Goal: Navigation & Orientation: Understand site structure

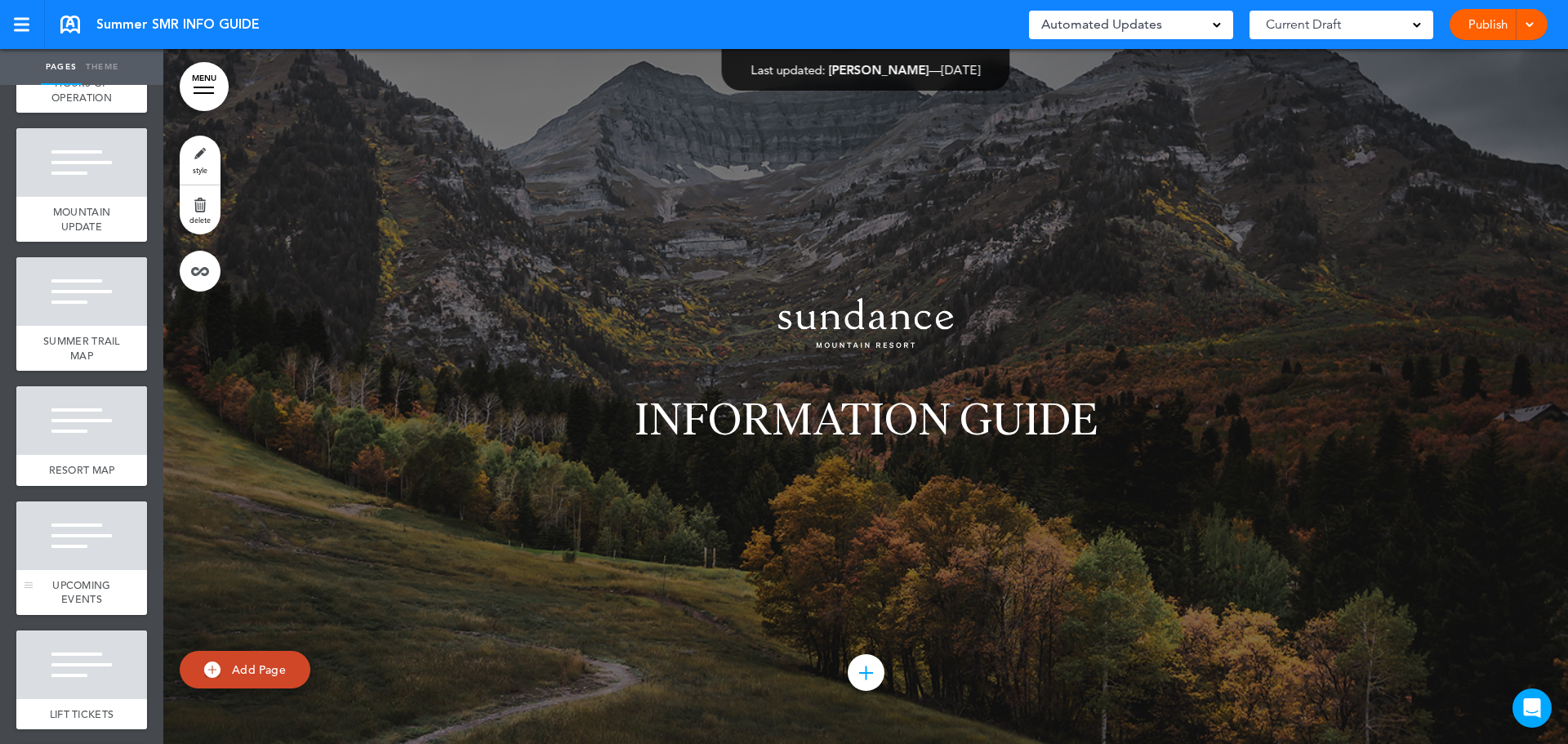
click at [77, 529] on div at bounding box center [82, 536] width 131 height 69
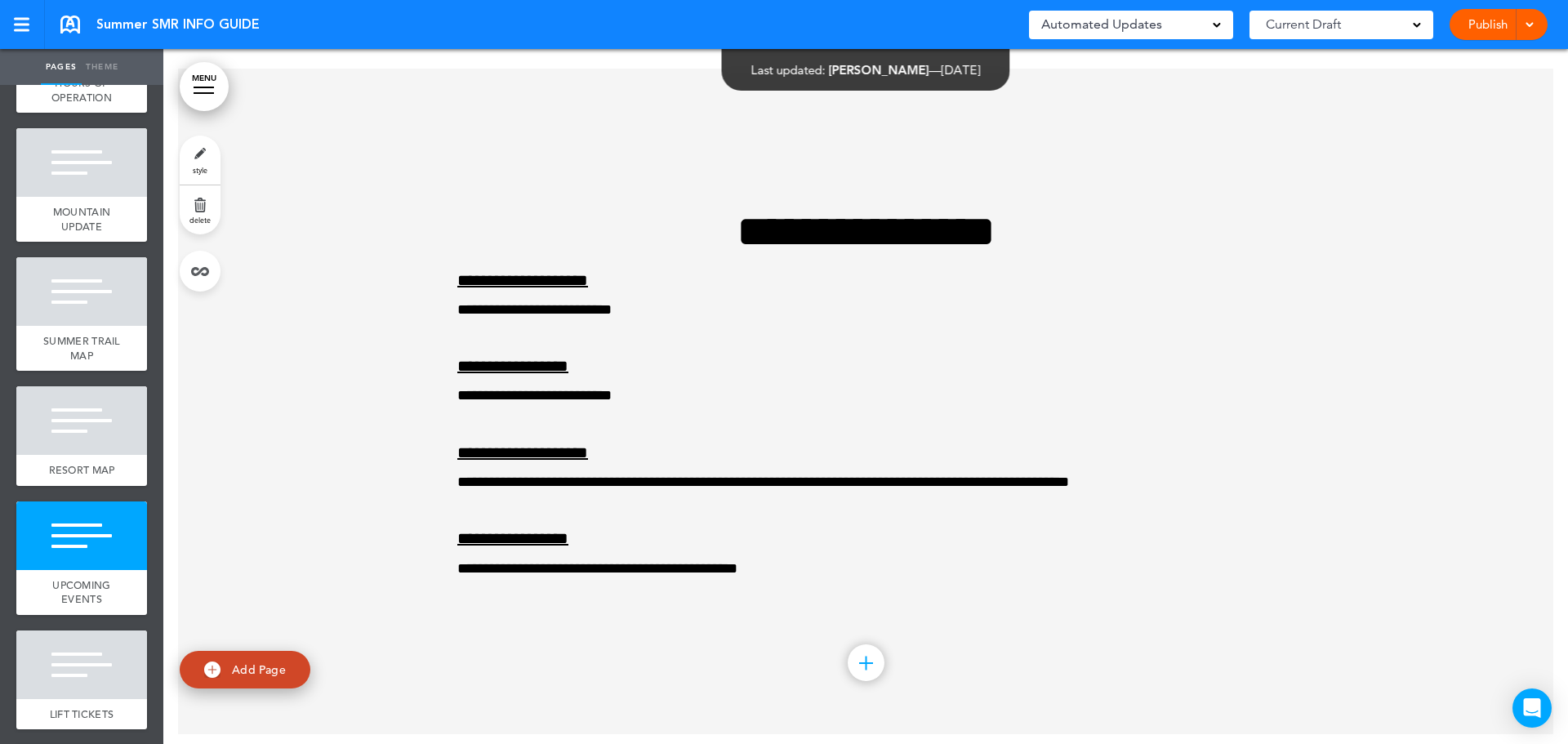
scroll to position [5203, 0]
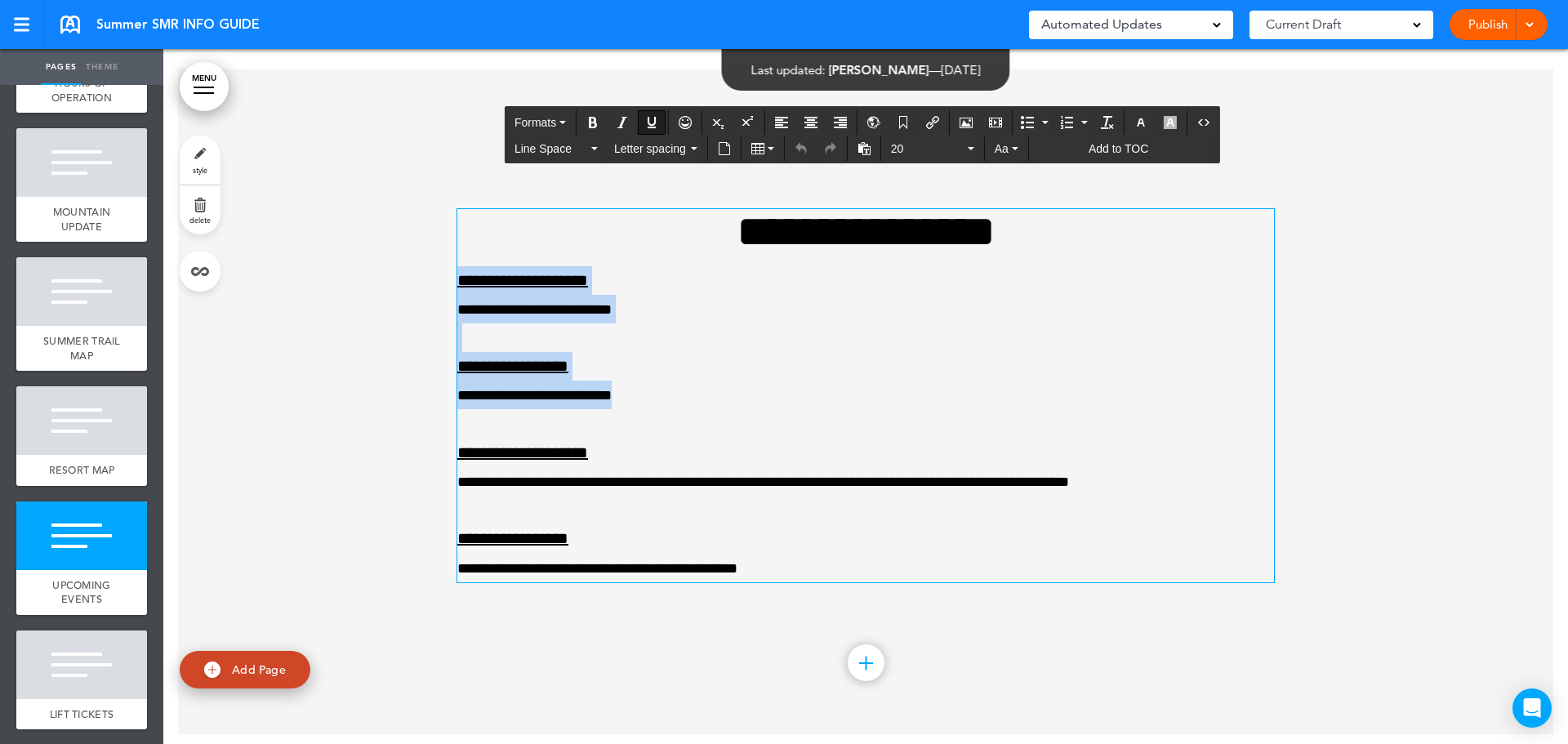
drag, startPoint x: 636, startPoint y: 392, endPoint x: 455, endPoint y: 279, distance: 213.4
click at [457, 279] on div "**********" at bounding box center [865, 396] width 817 height 374
copy div "**********"
click at [466, 280] on span "**********" at bounding box center [522, 281] width 131 height 17
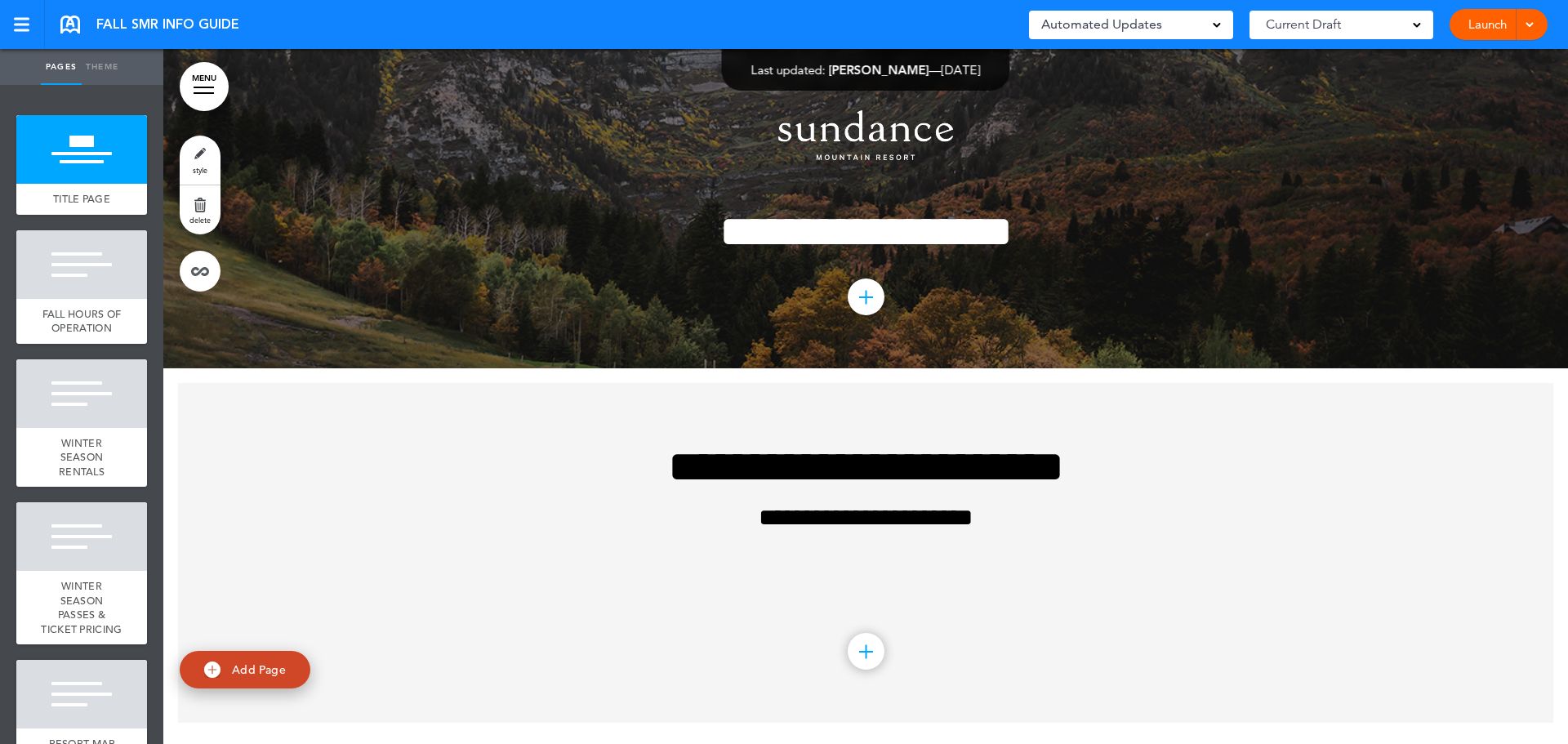
click at [100, 428] on div at bounding box center [82, 394] width 131 height 69
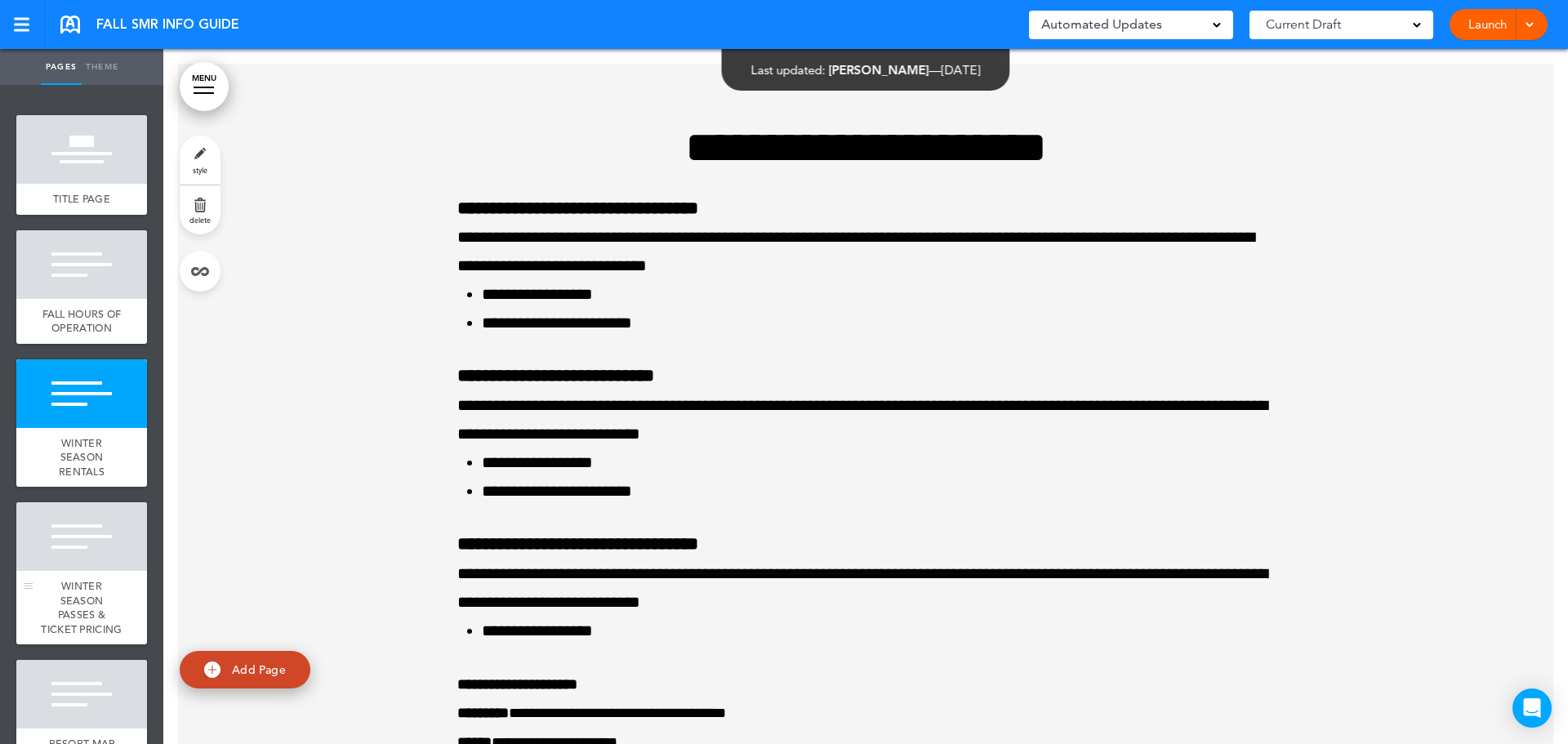
click at [89, 550] on div at bounding box center [82, 537] width 131 height 69
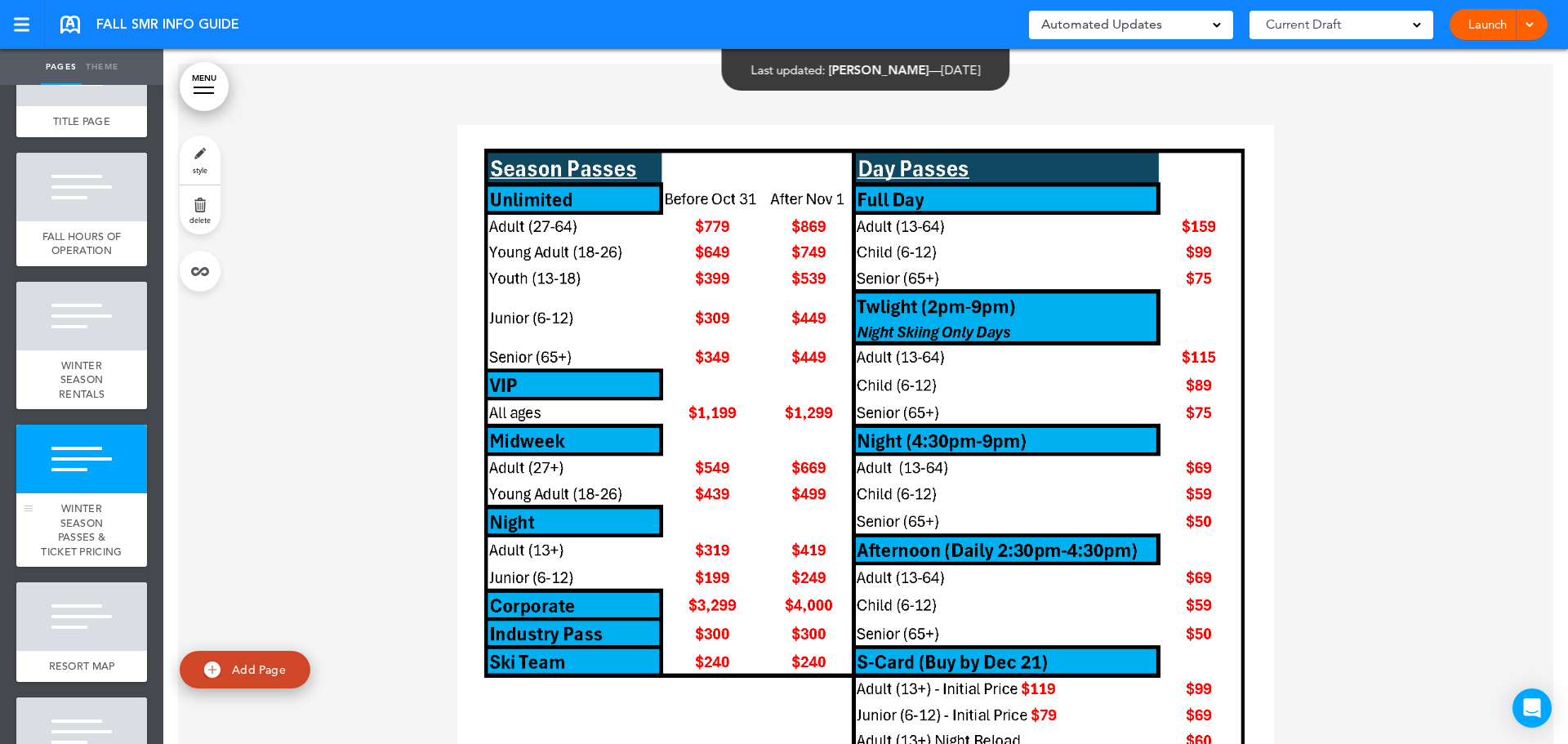
scroll to position [246, 0]
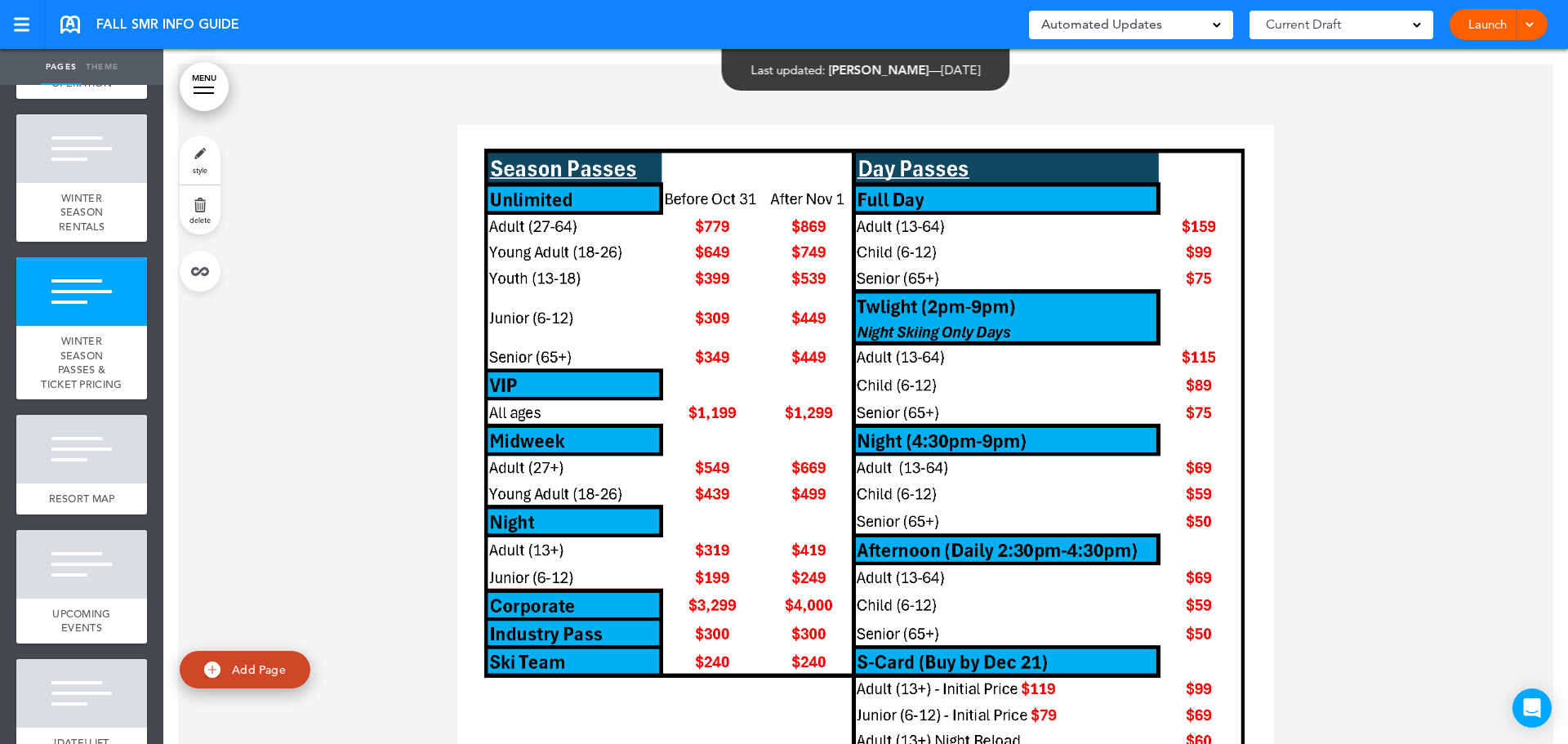
click at [1334, 429] on div at bounding box center [866, 546] width 1376 height 963
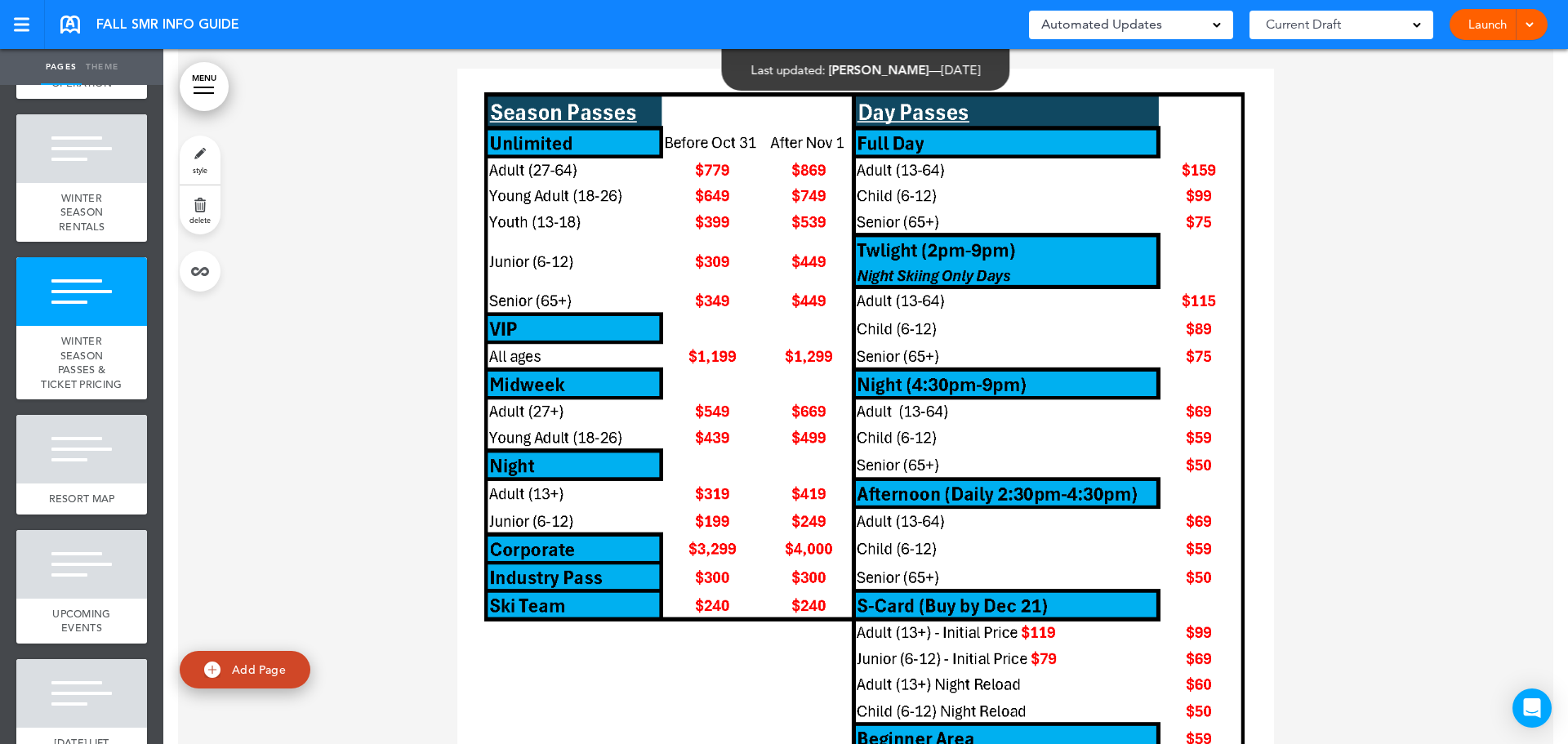
scroll to position [1902, 0]
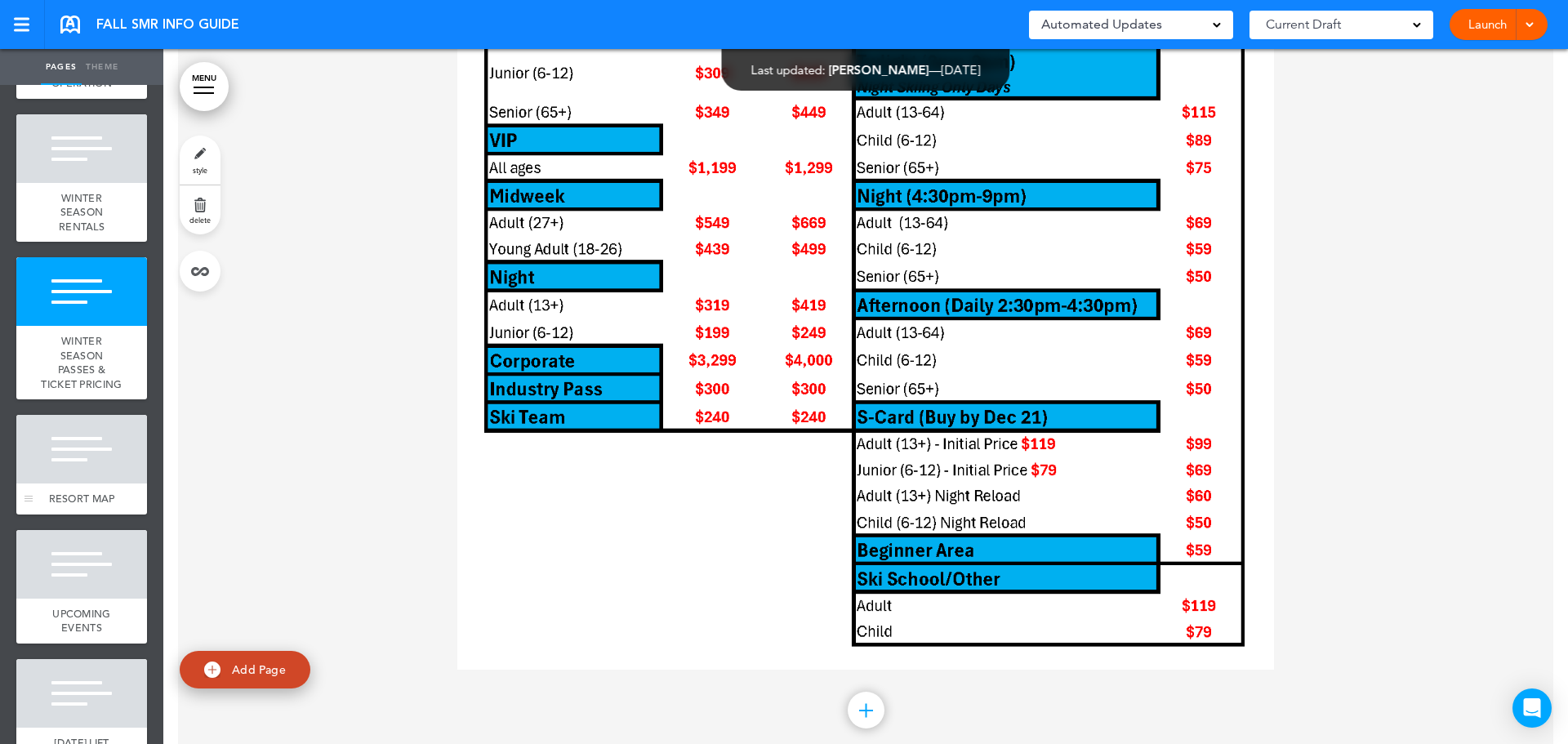
click at [51, 513] on div "RESORT MAP" at bounding box center [82, 498] width 131 height 31
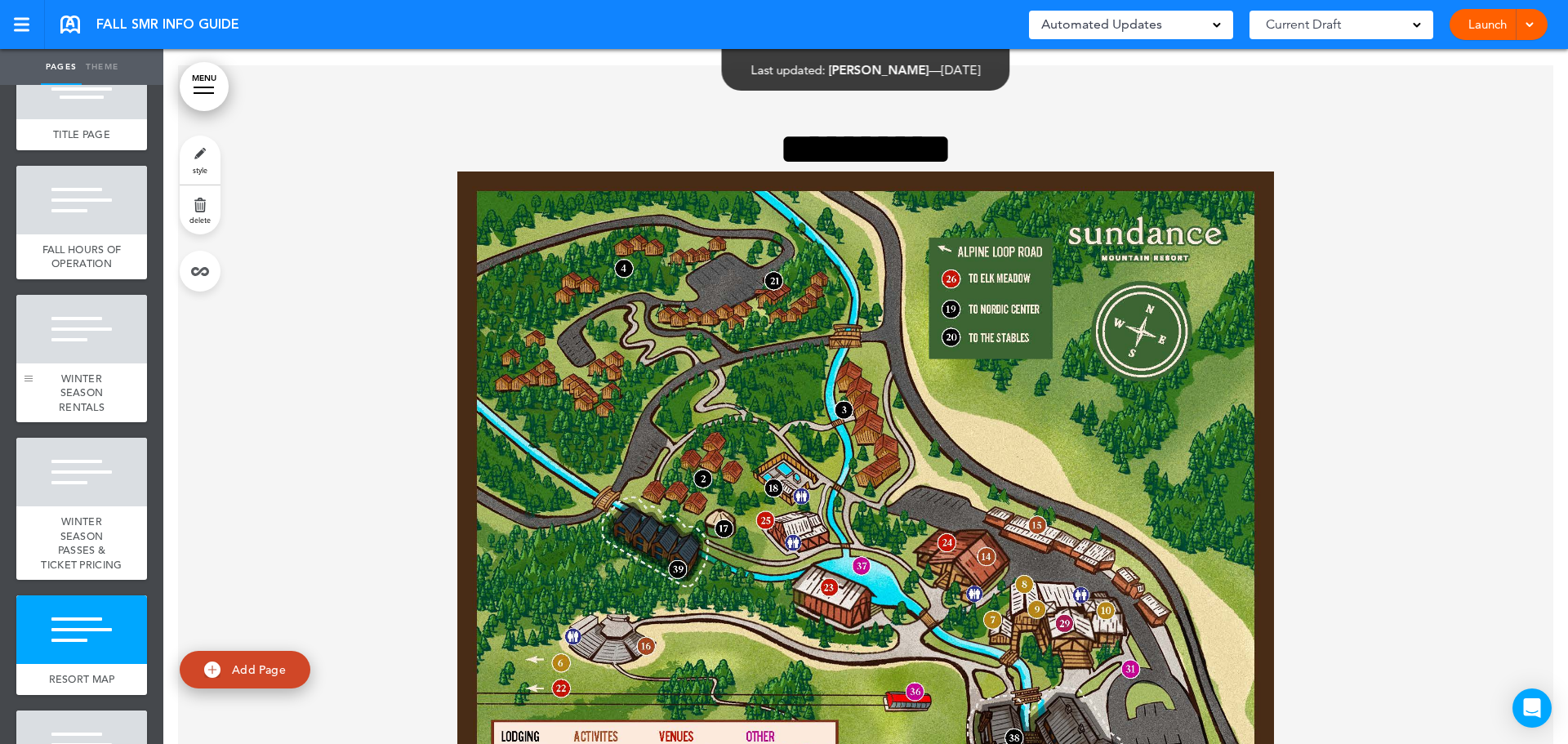
scroll to position [36, 0]
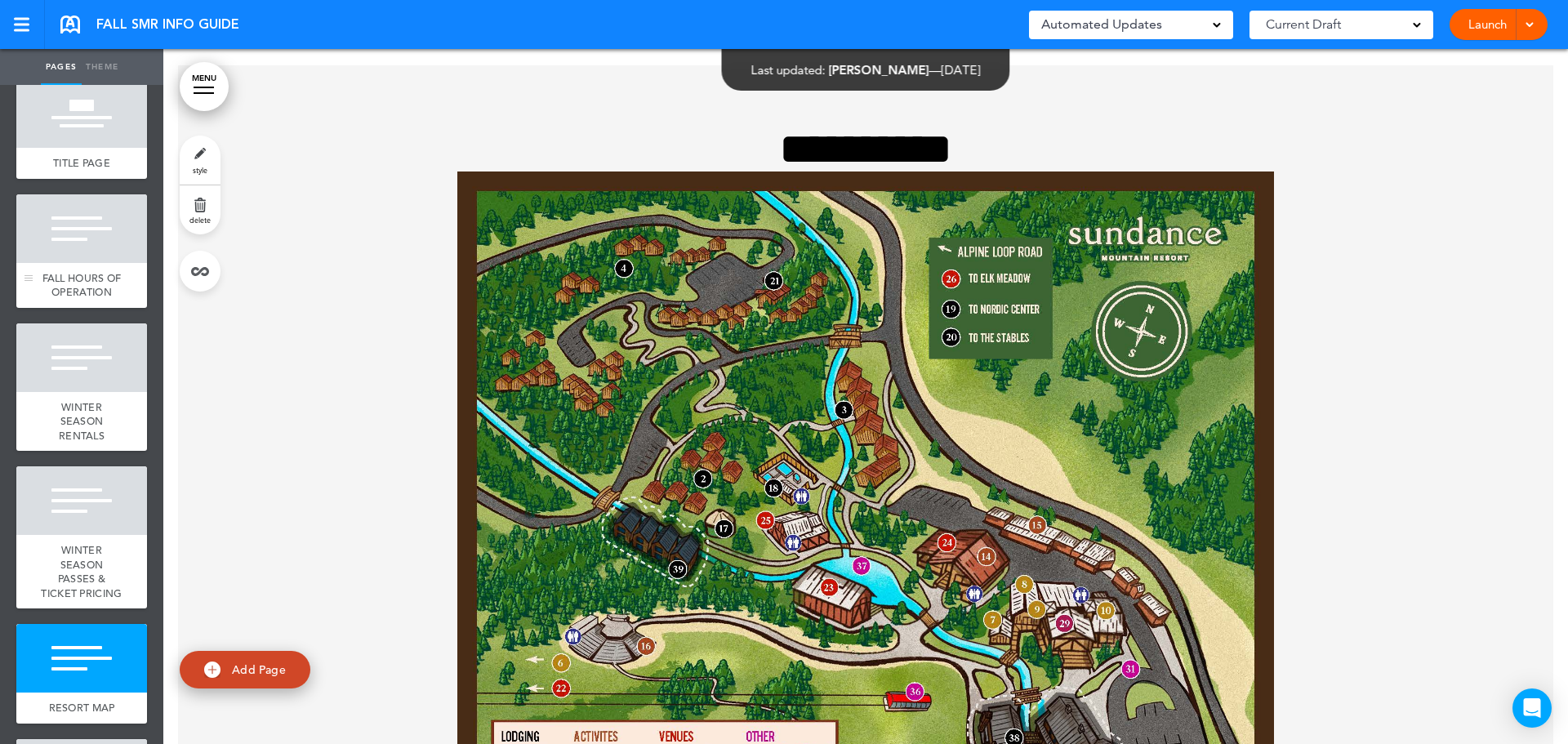
click at [53, 278] on span "FALL HOURS OF OPERATION" at bounding box center [82, 286] width 79 height 29
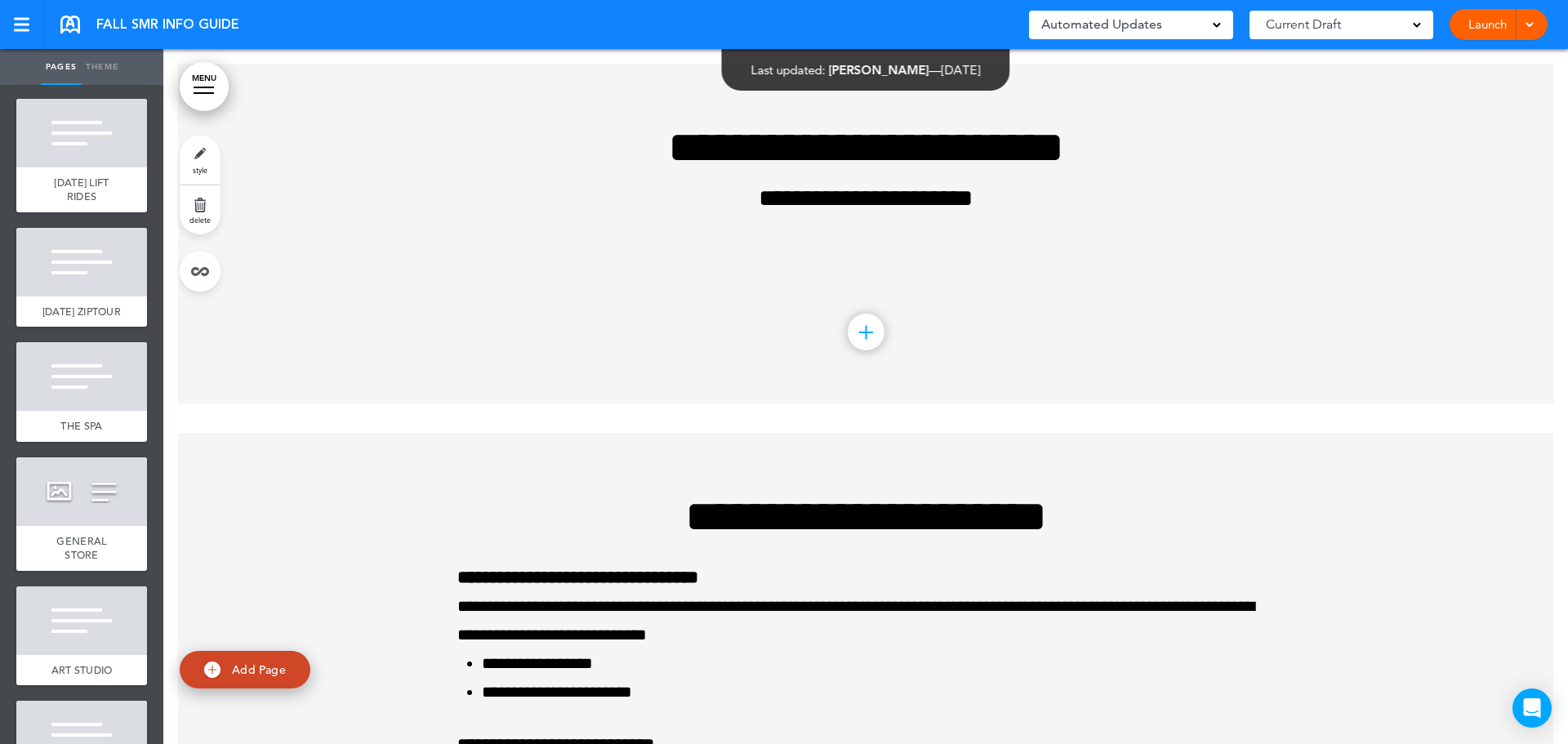
scroll to position [853, 0]
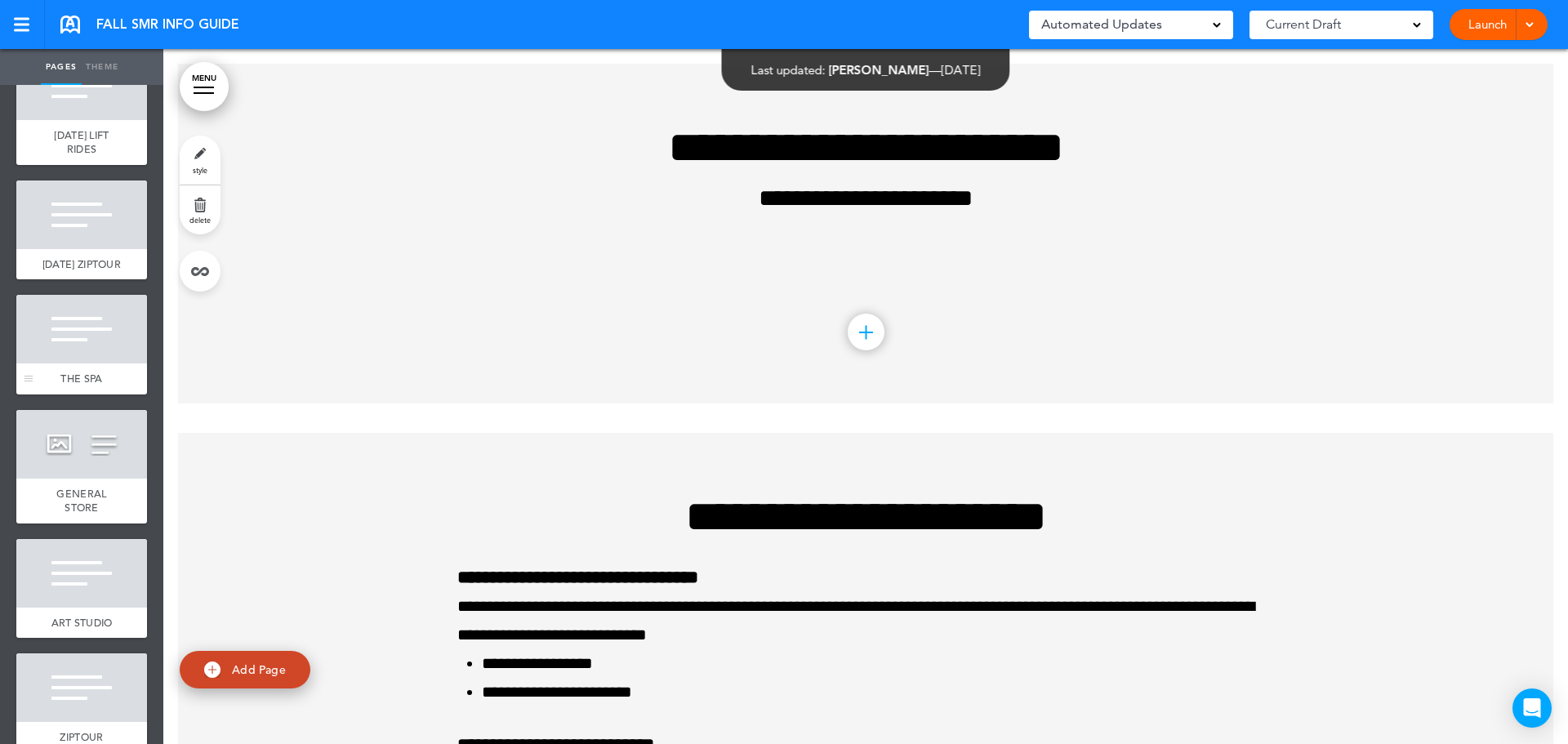
click at [96, 386] on span "THE SPA" at bounding box center [81, 379] width 42 height 14
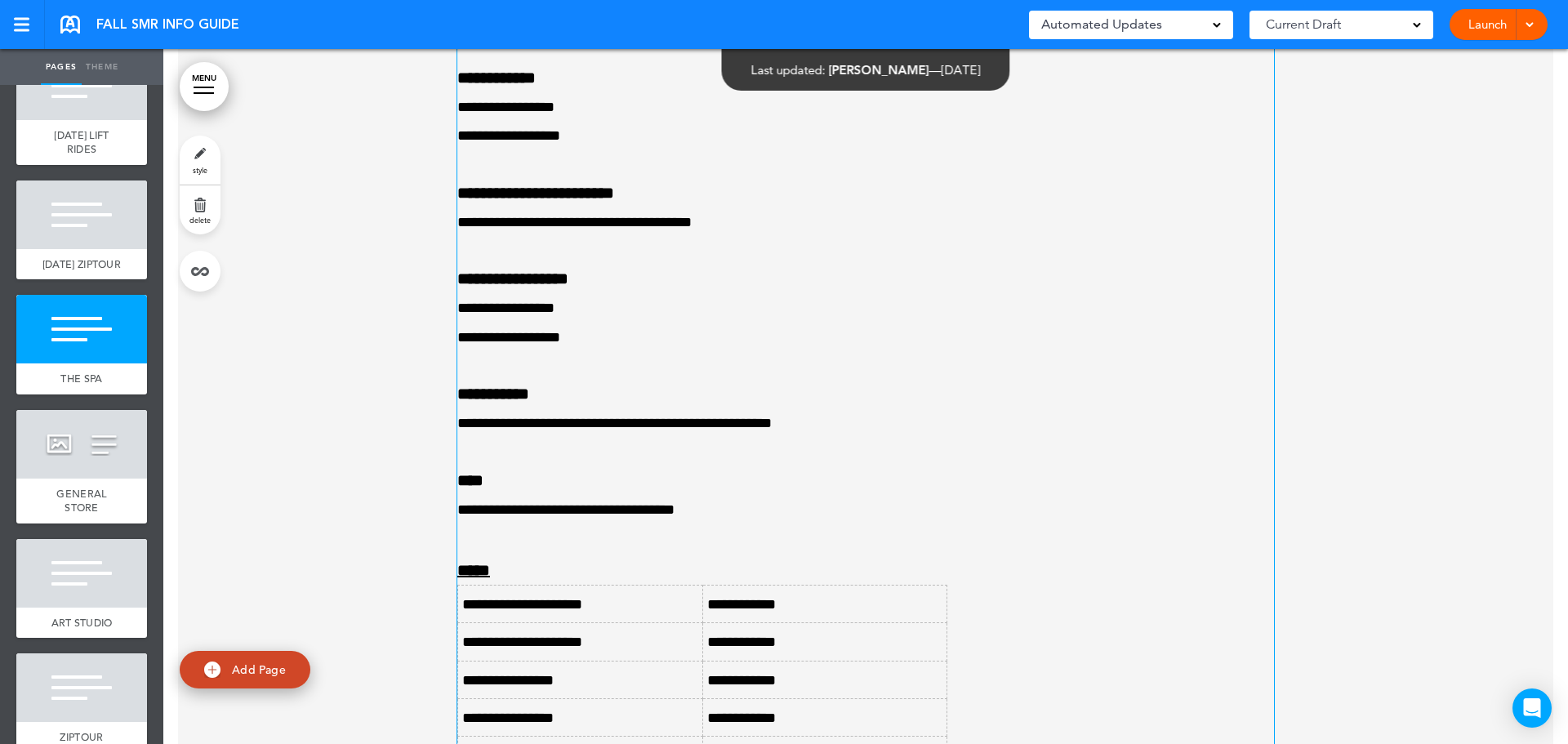
scroll to position [7724, 0]
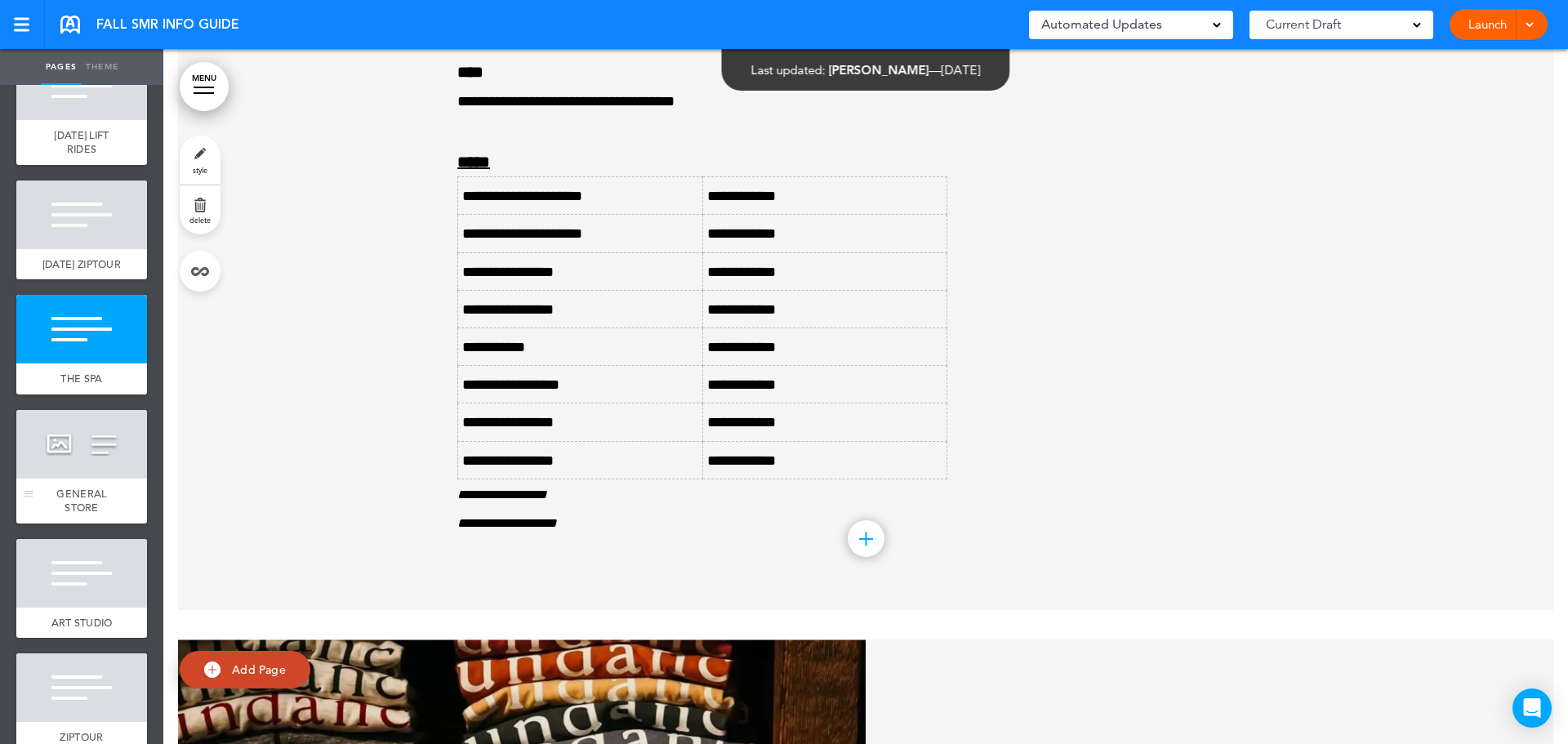
click at [71, 524] on div "GENERAL STORE" at bounding box center [82, 501] width 131 height 45
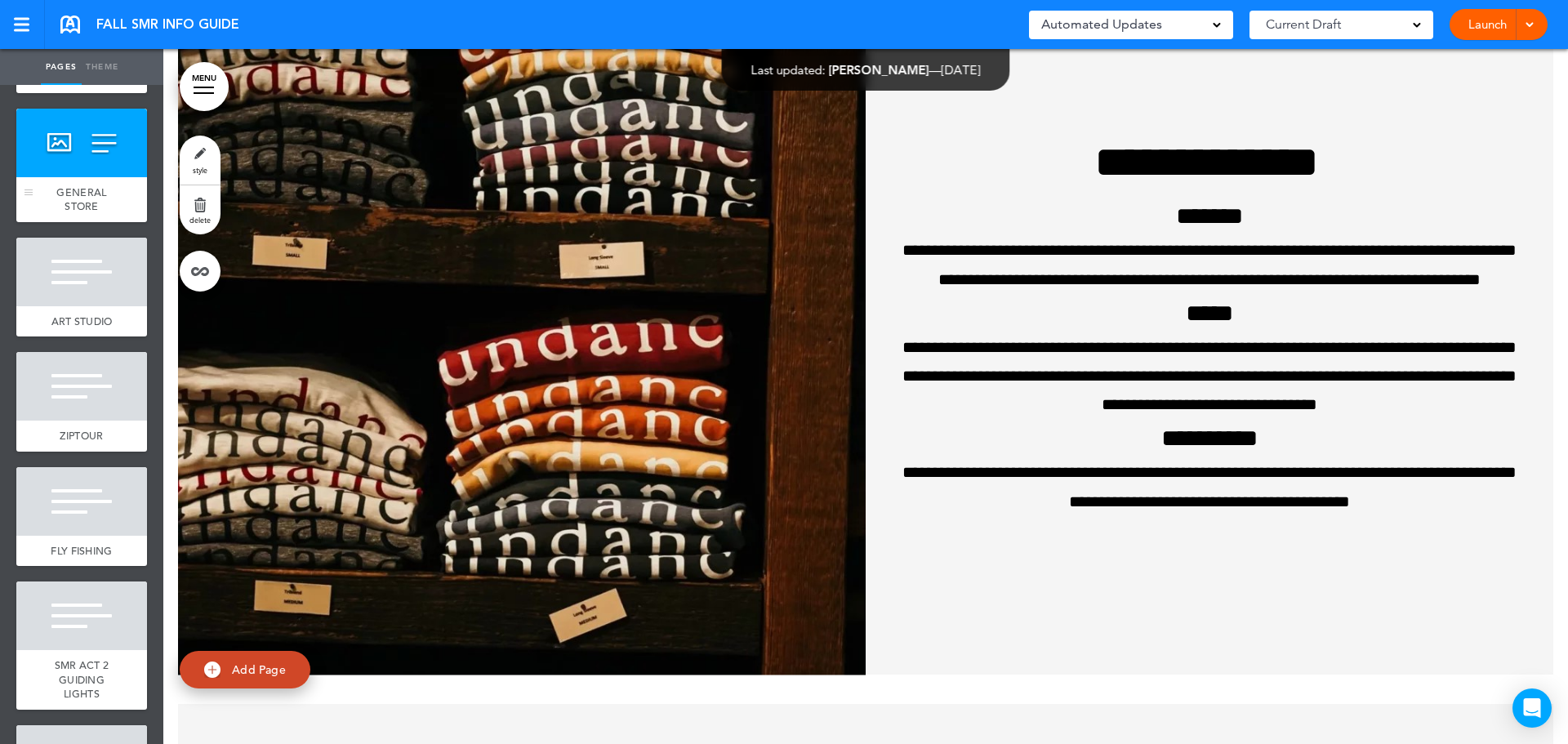
scroll to position [1180, 0]
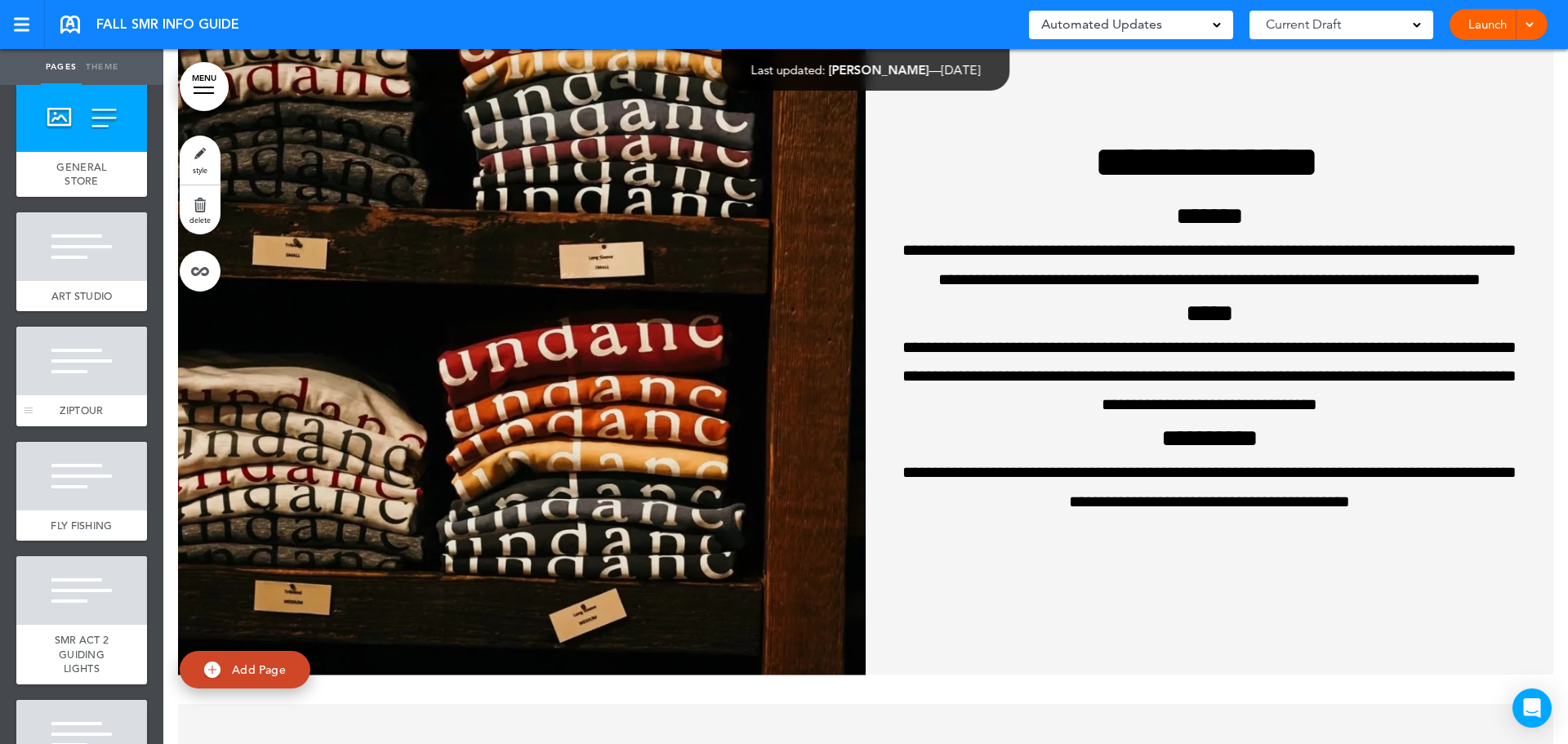
click at [85, 395] on div at bounding box center [82, 361] width 131 height 69
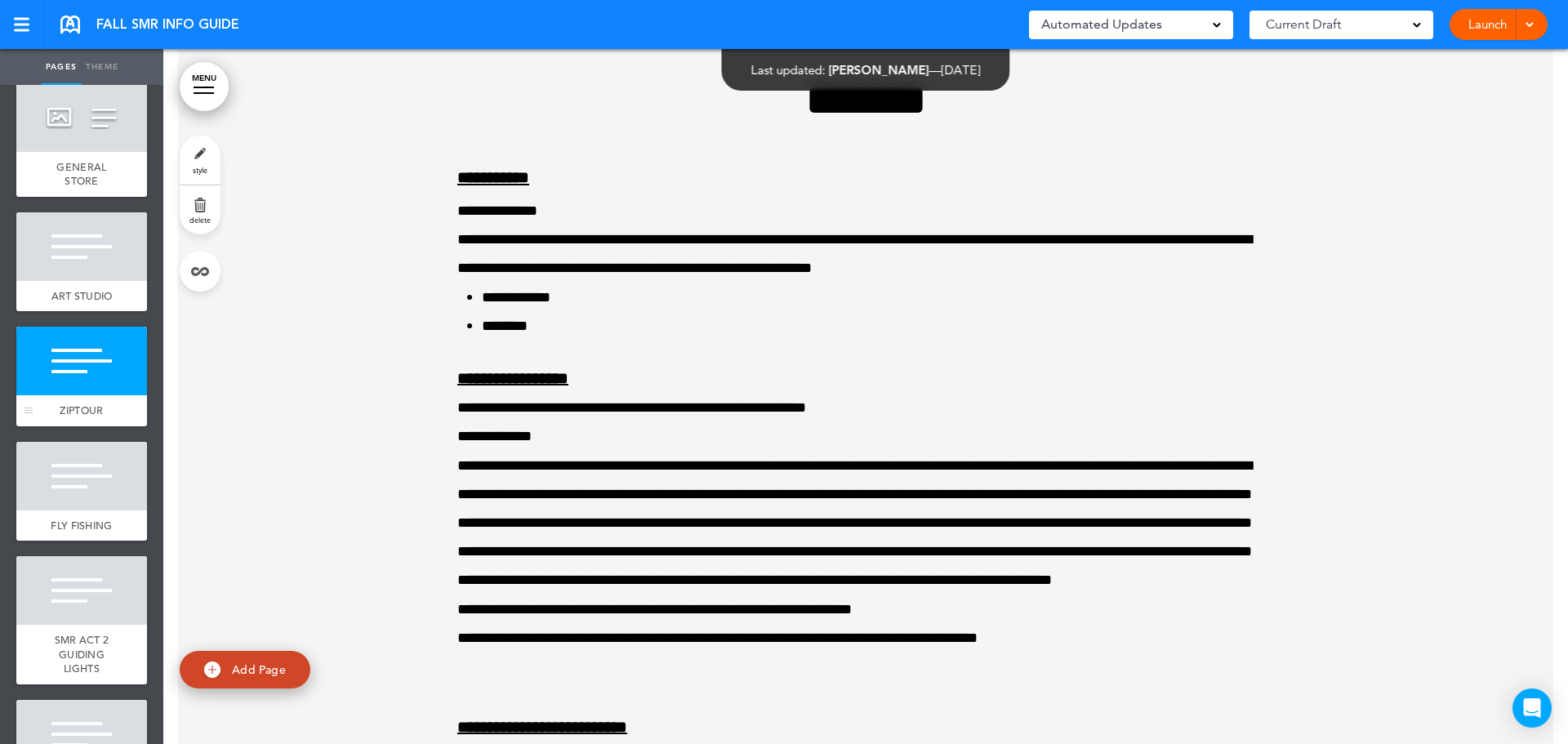
scroll to position [11134, 0]
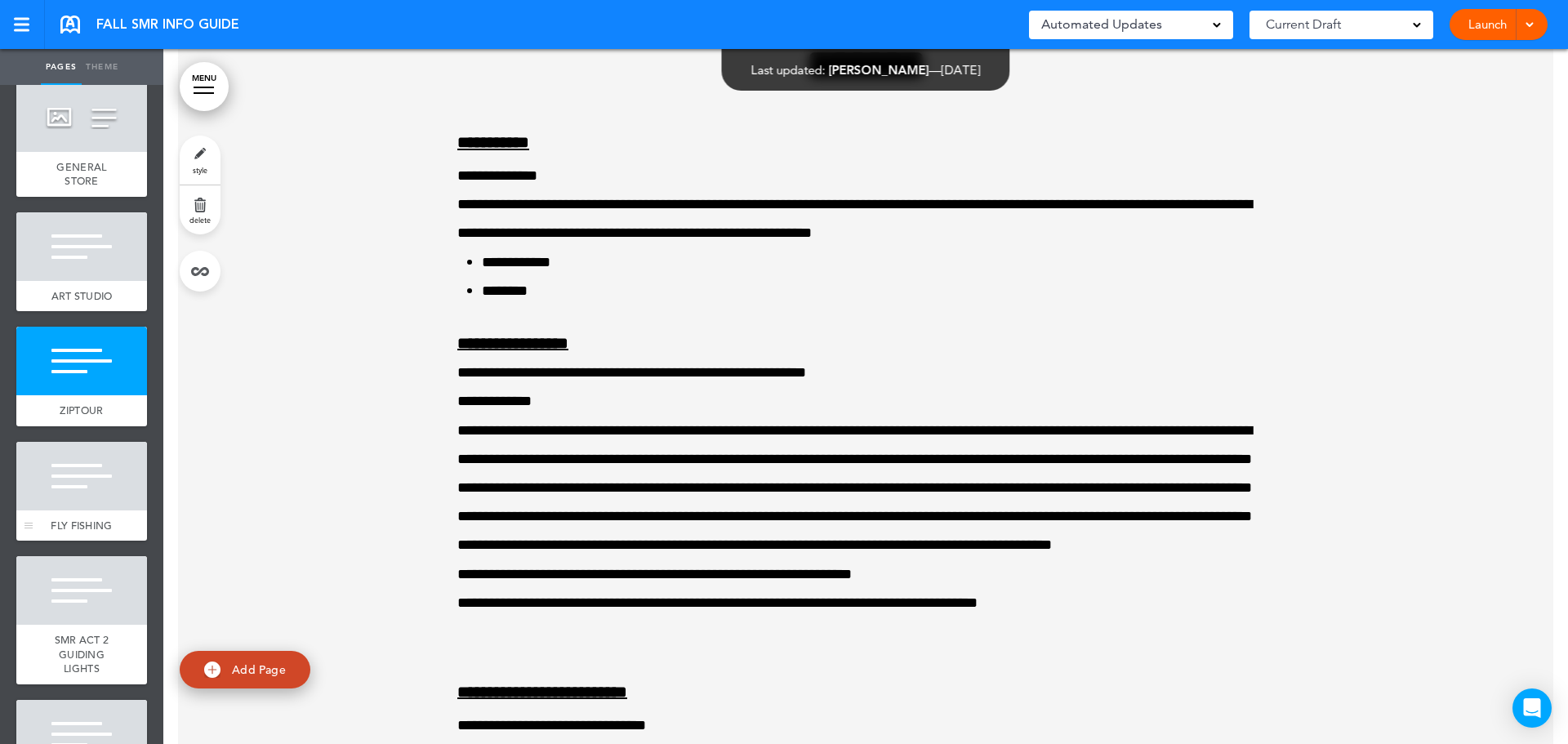
click at [97, 511] on div at bounding box center [82, 476] width 131 height 69
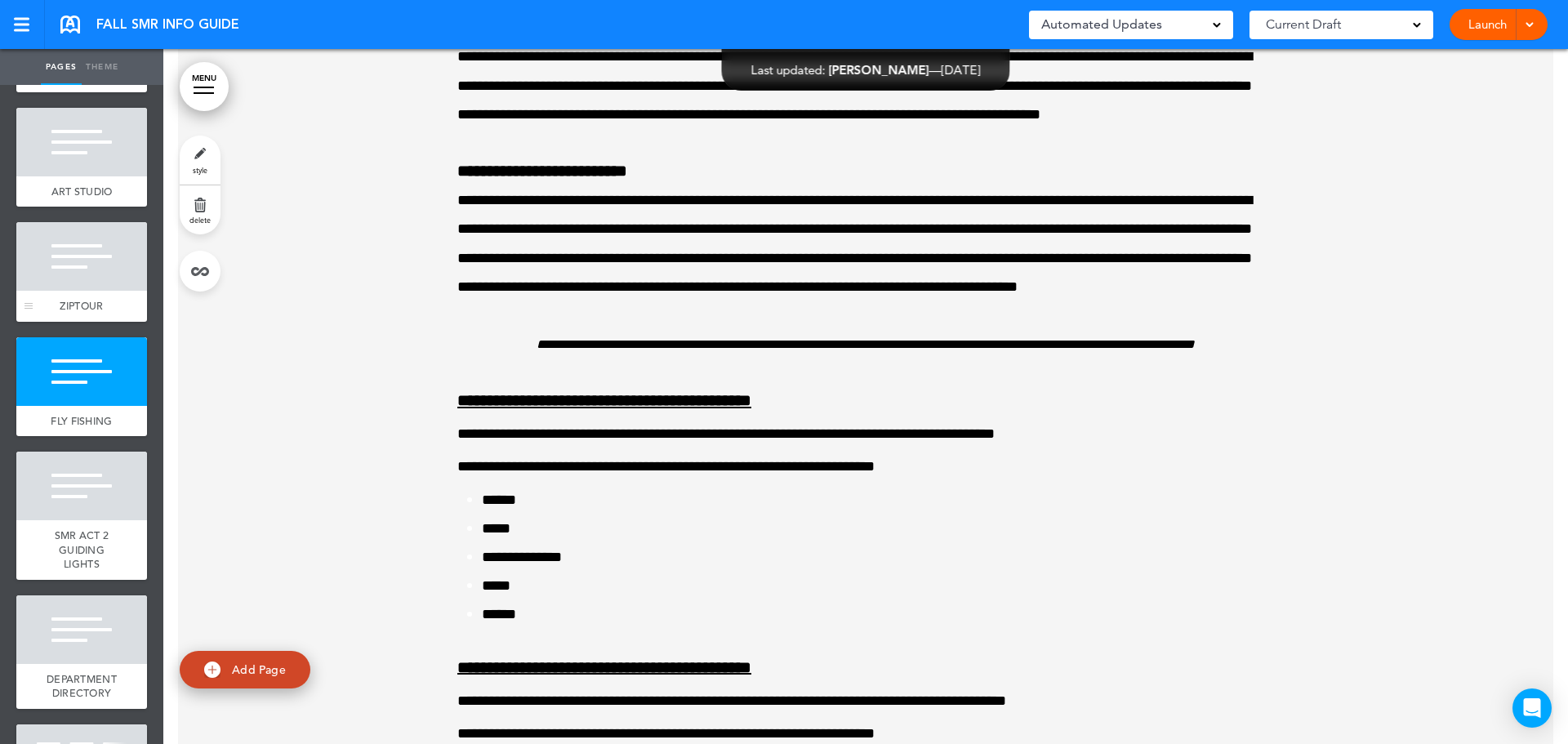
scroll to position [1262, 0]
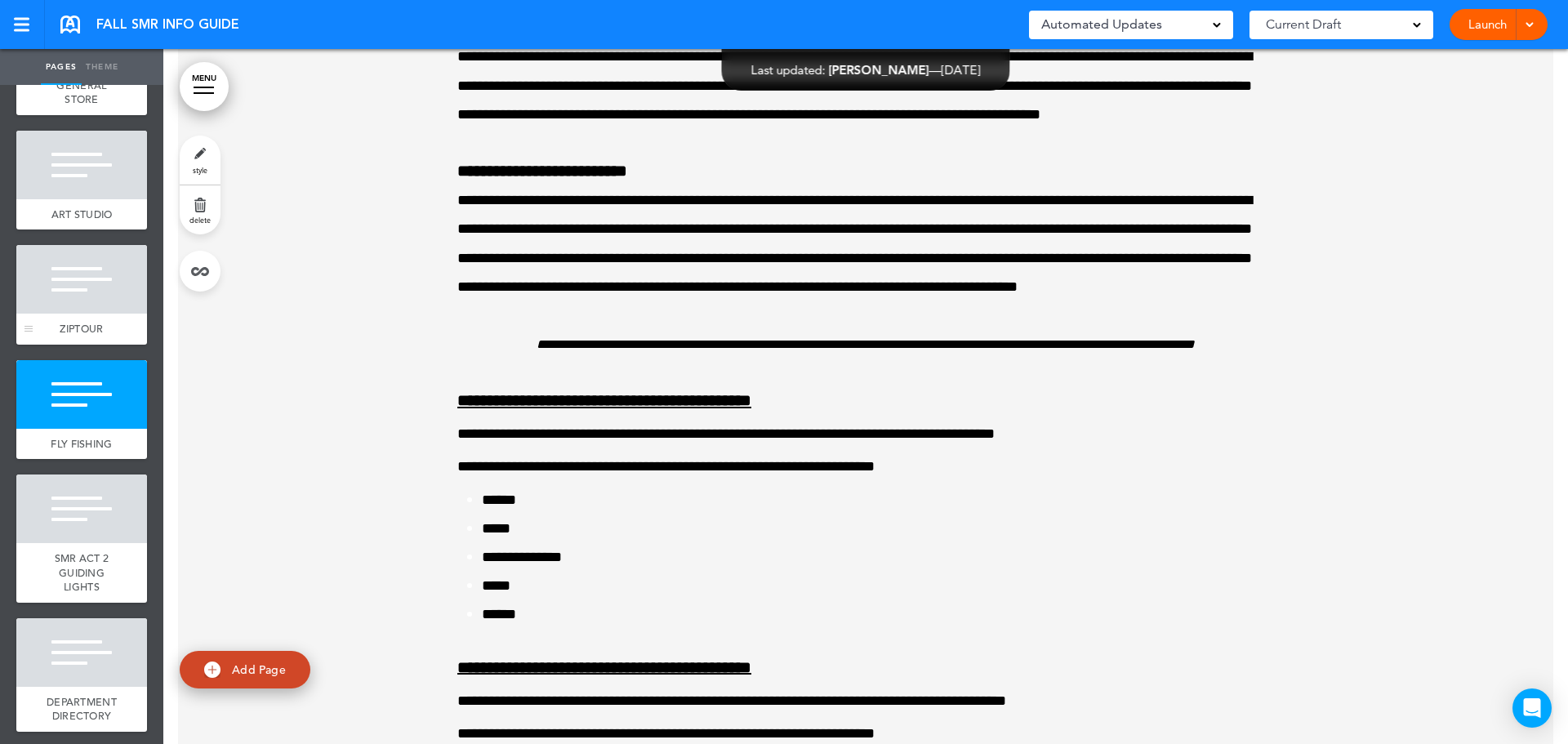
click at [77, 313] on div at bounding box center [82, 280] width 131 height 69
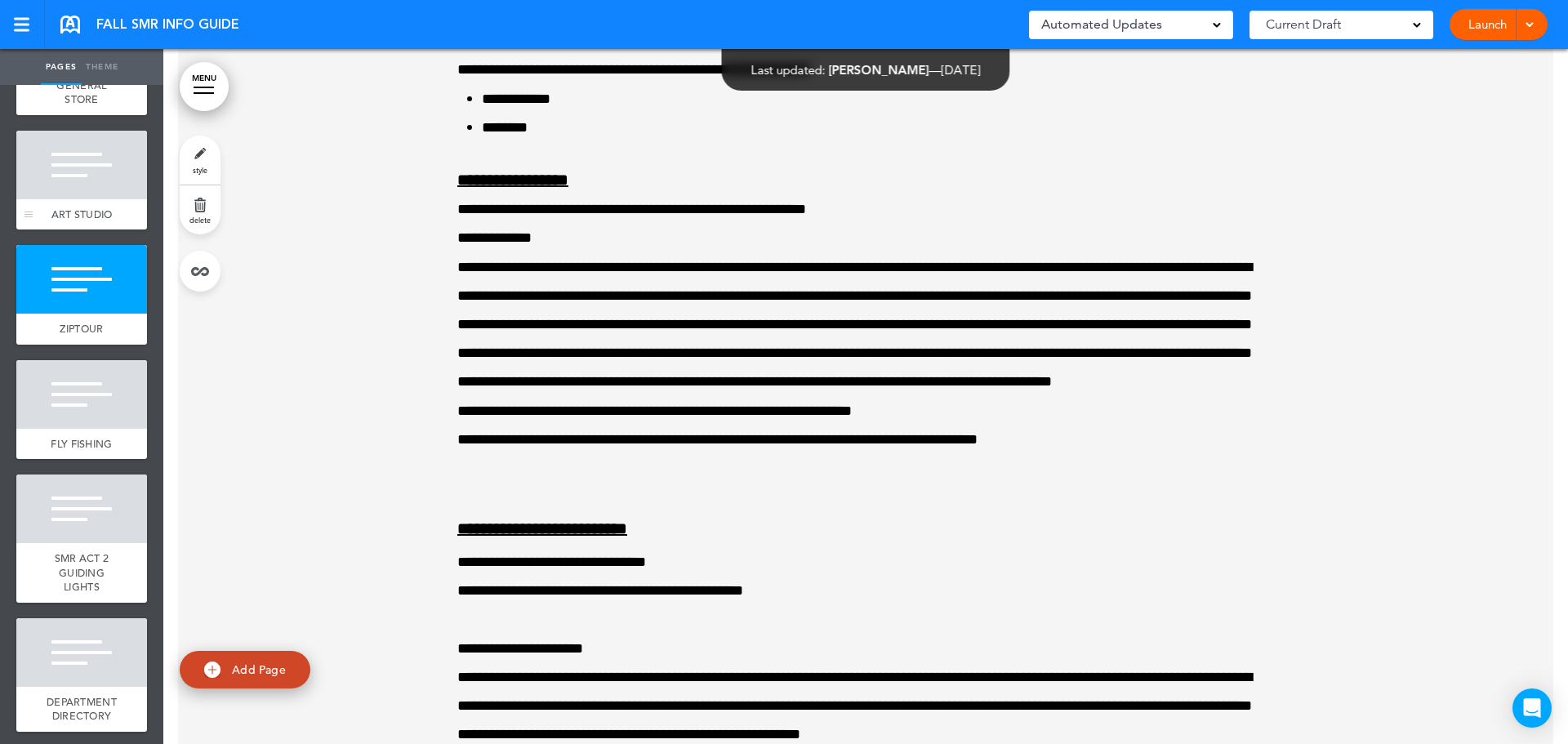
click at [48, 199] on div at bounding box center [82, 166] width 131 height 69
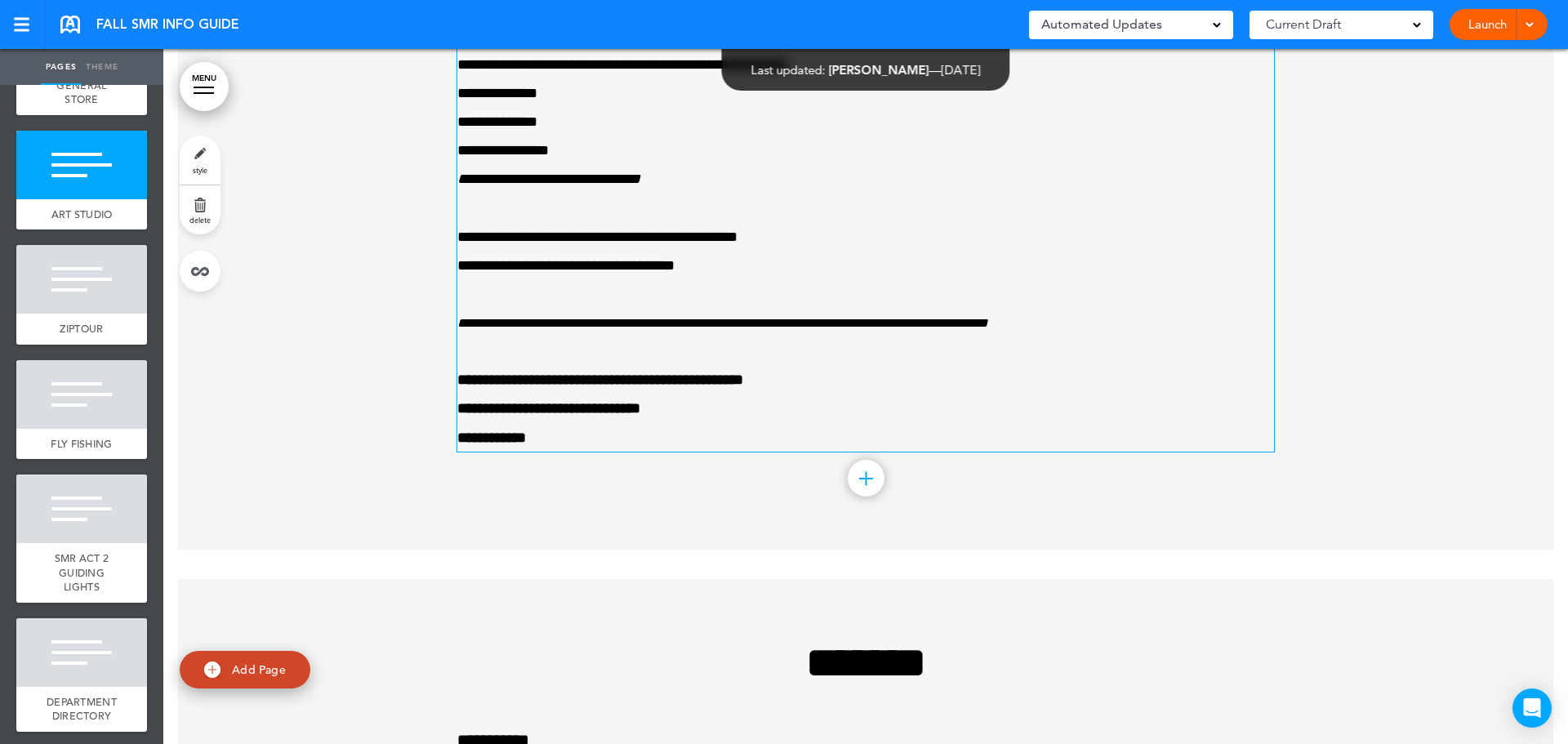
scroll to position [10684, 0]
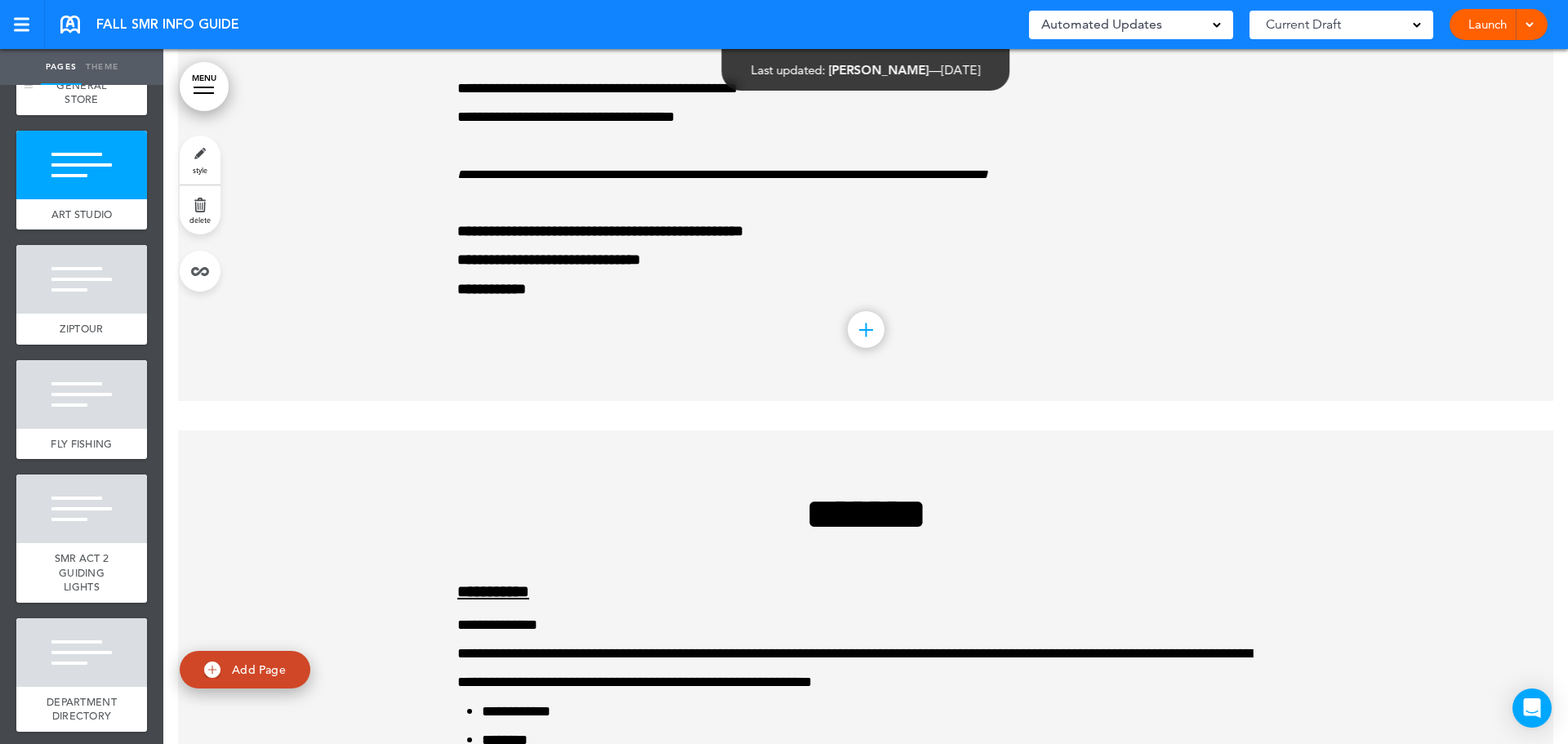
click at [72, 107] on span "GENERAL STORE" at bounding box center [82, 92] width 50 height 29
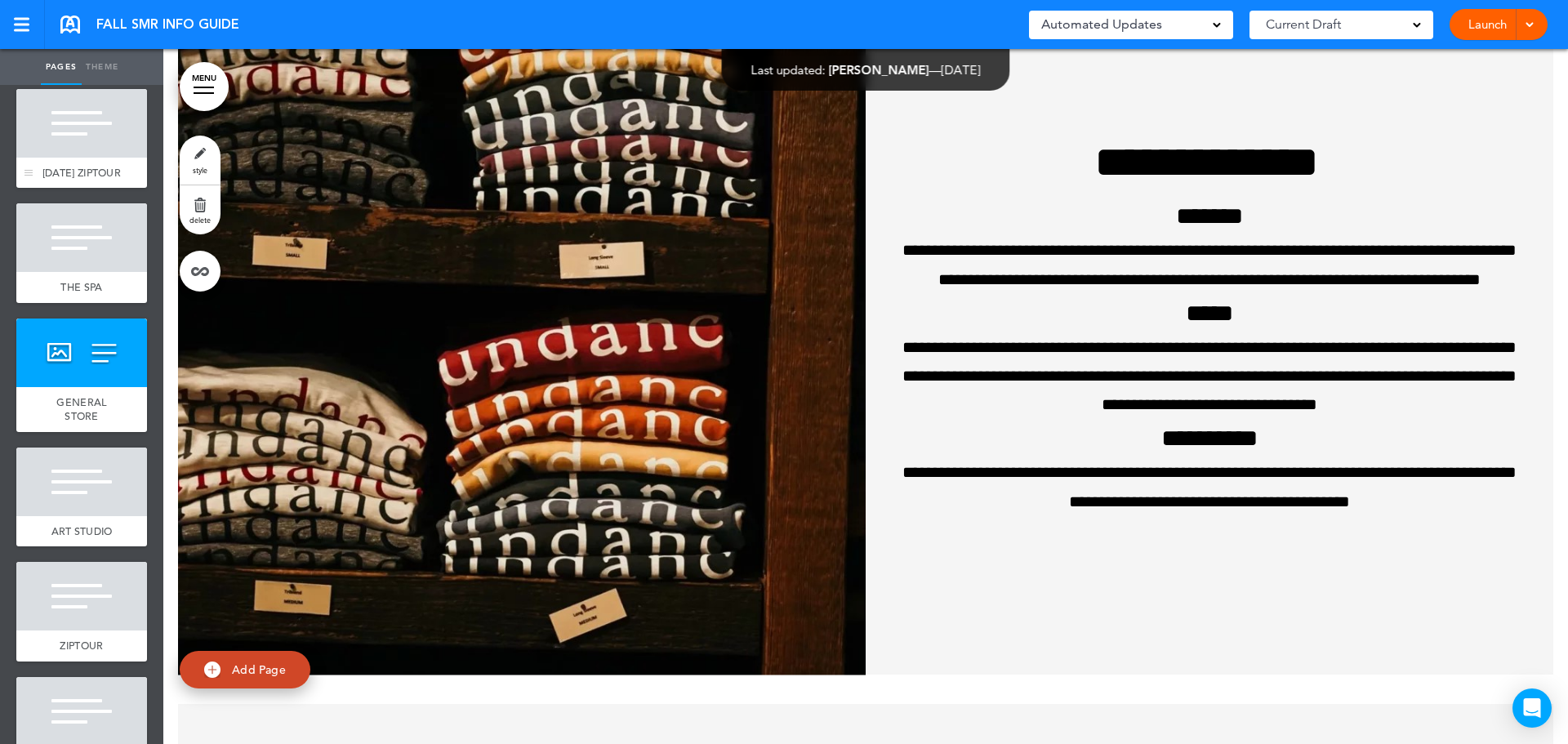
scroll to position [935, 0]
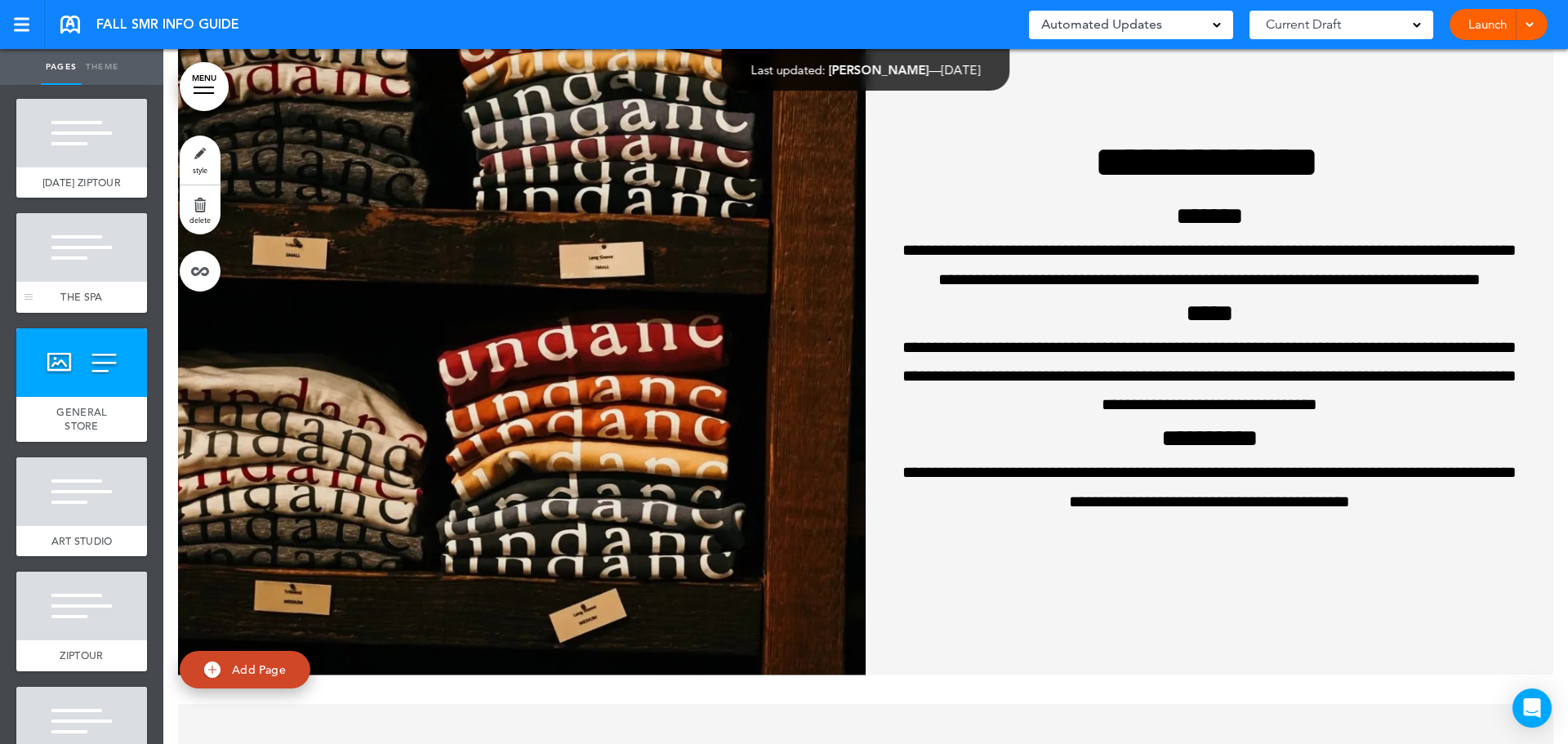
click at [70, 279] on div at bounding box center [82, 247] width 131 height 69
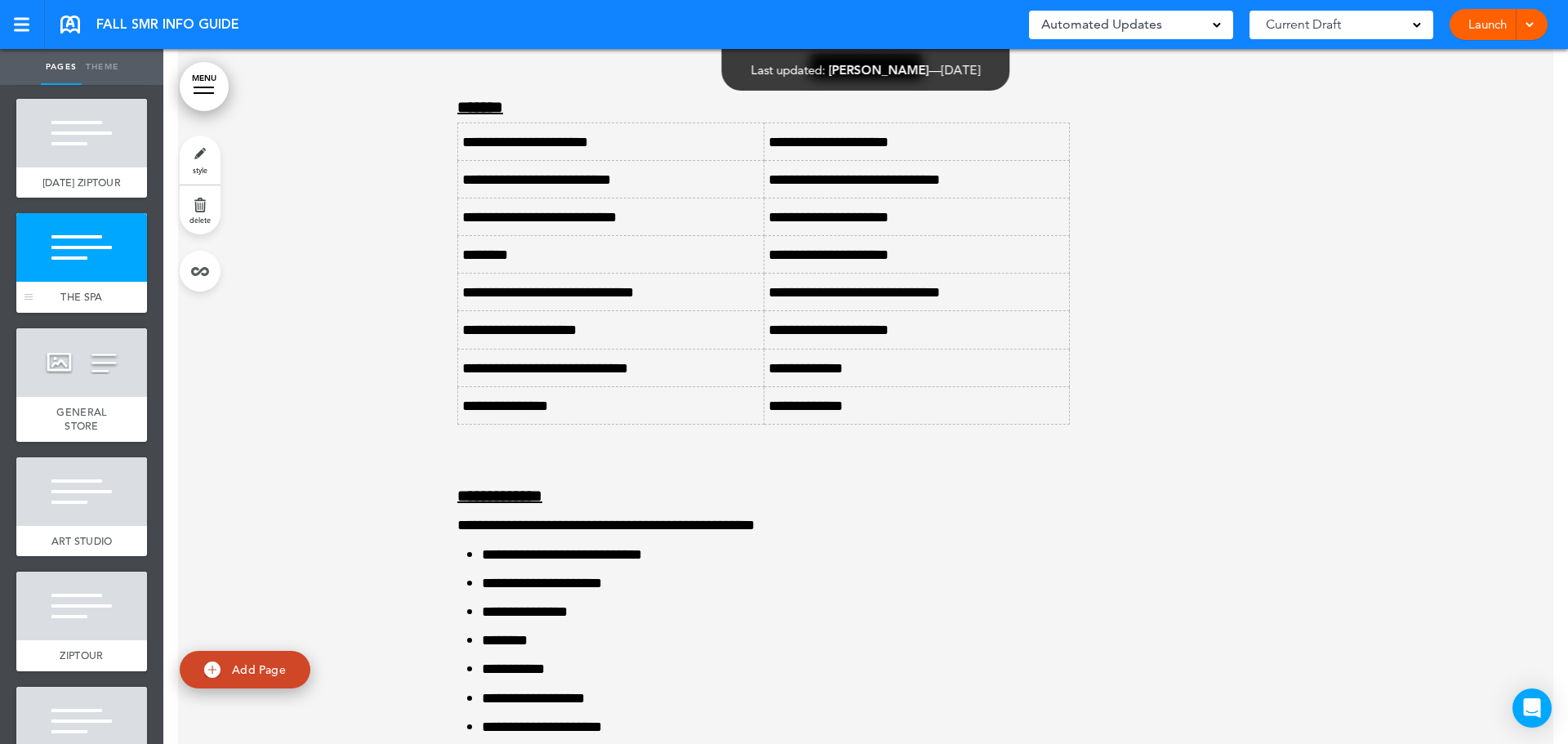
scroll to position [5436, 0]
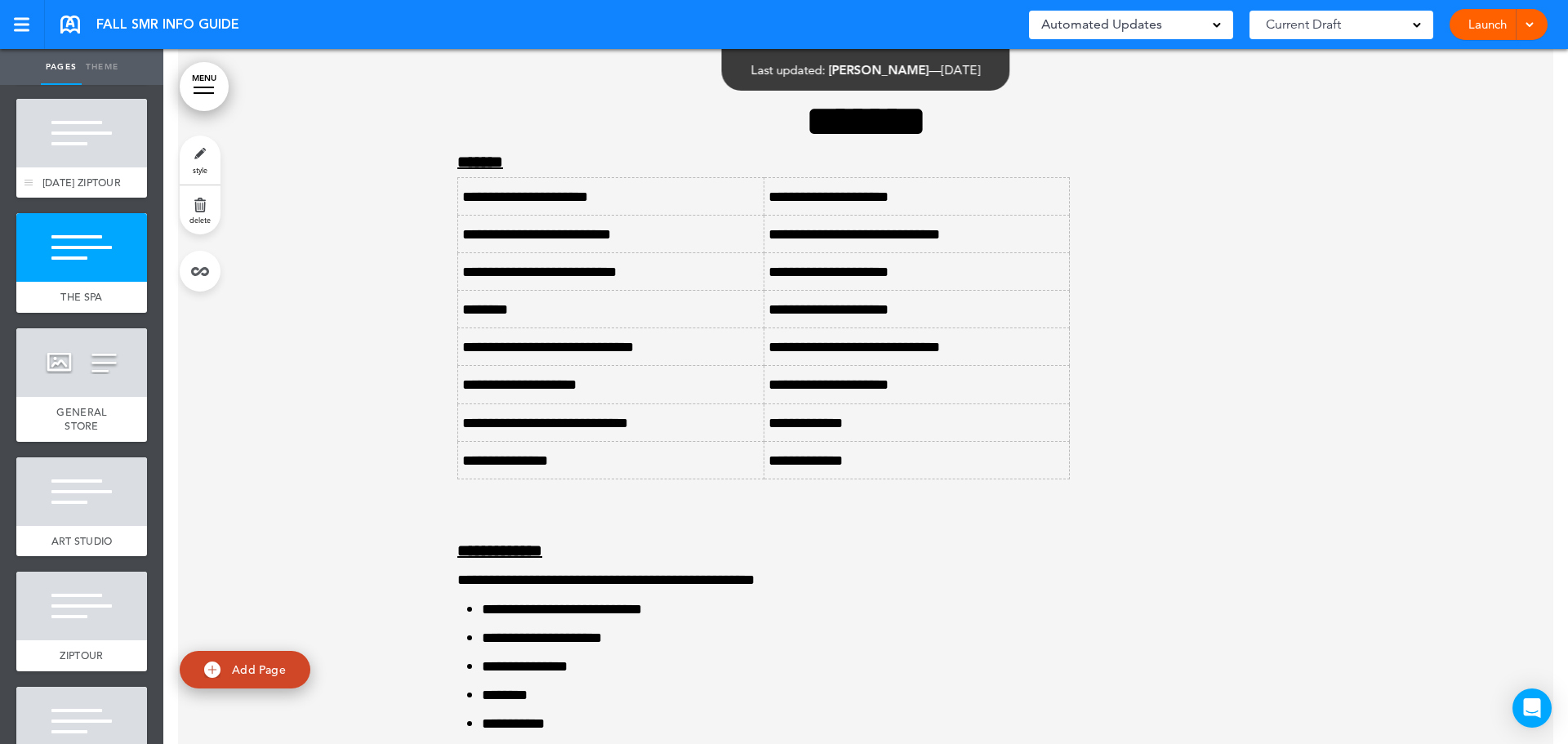
click at [68, 195] on div "[DATE] ZIPTOUR" at bounding box center [82, 182] width 131 height 31
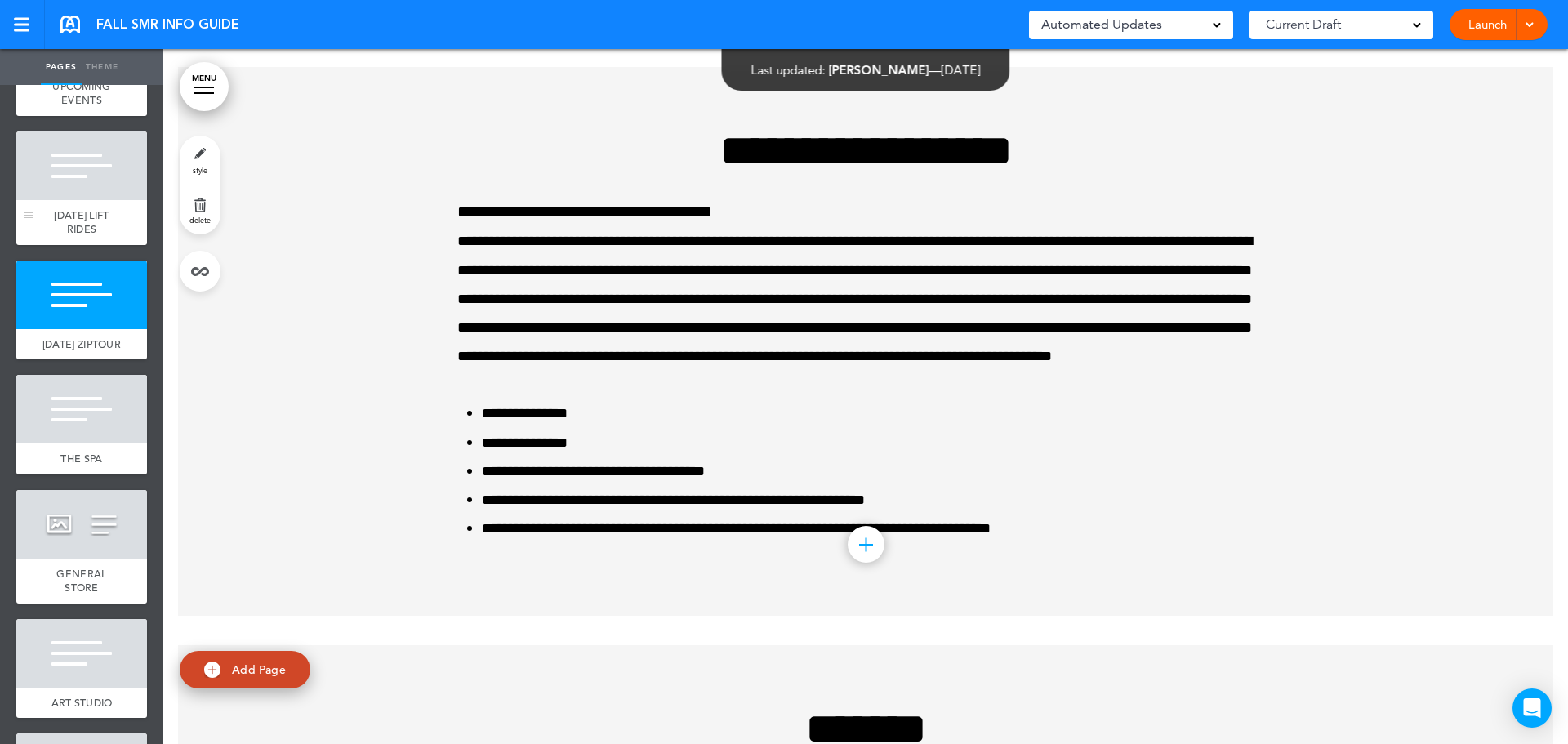
scroll to position [771, 0]
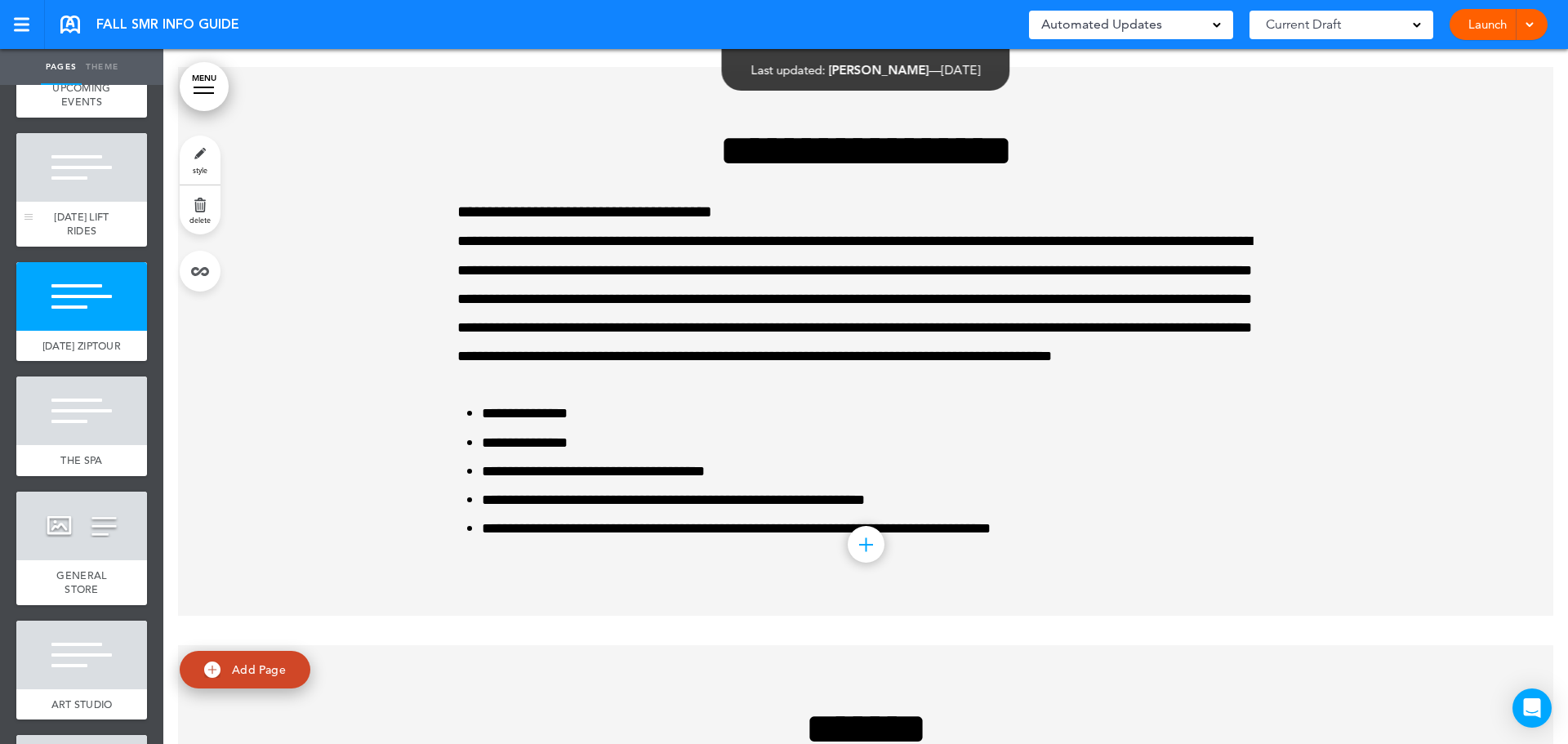
click at [59, 202] on div at bounding box center [82, 167] width 131 height 69
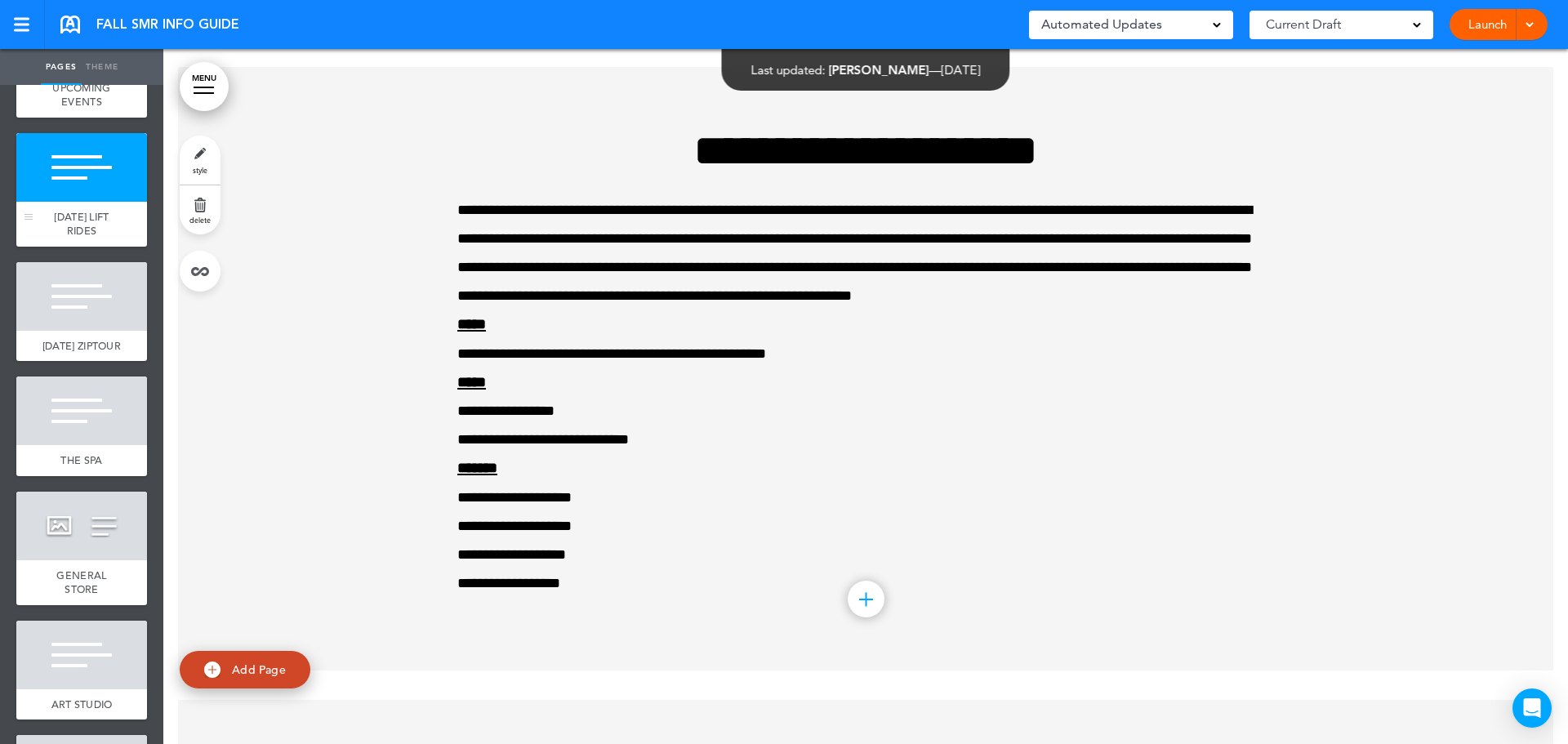
scroll to position [690, 0]
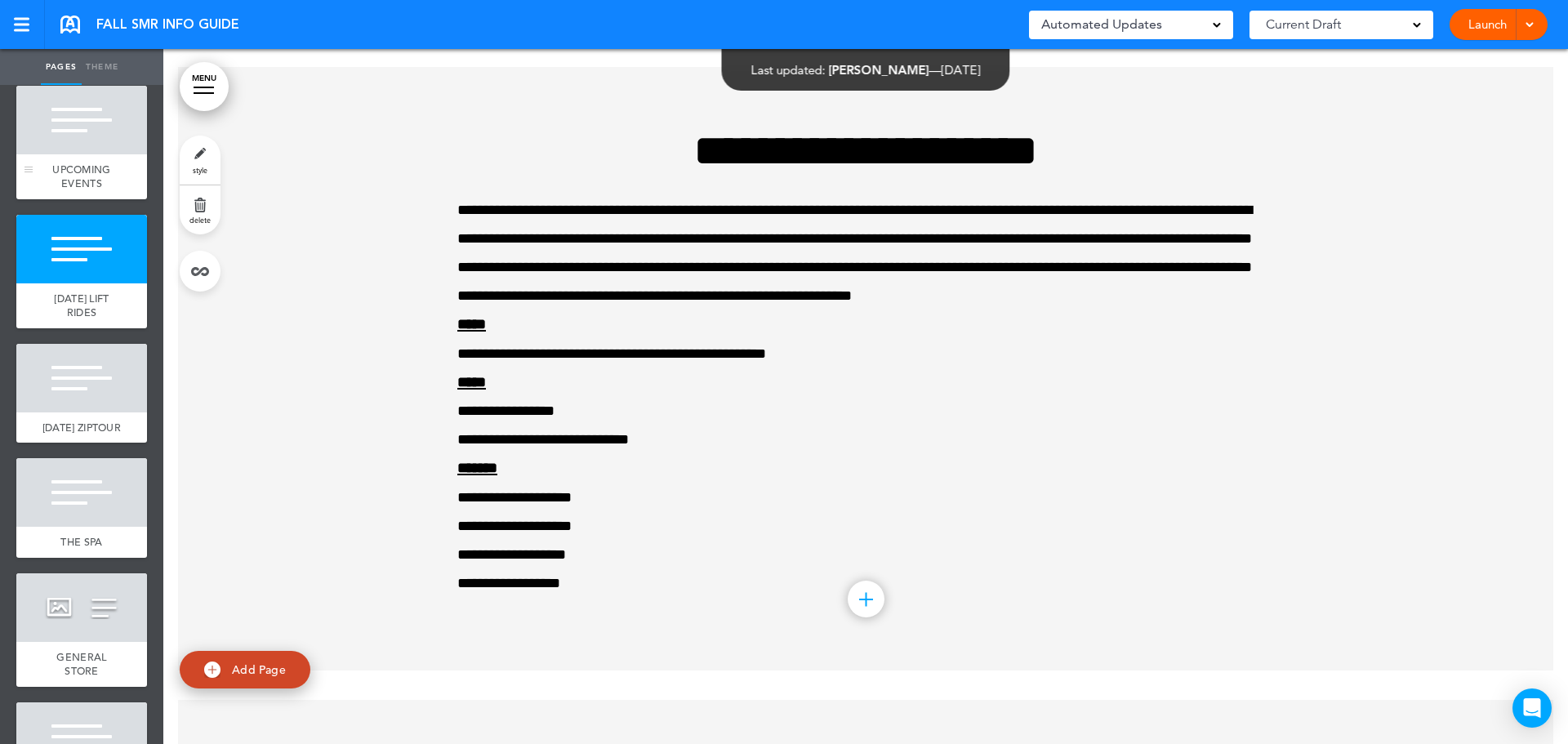
click at [65, 192] on span "UPCOMING EVENTS" at bounding box center [81, 177] width 58 height 29
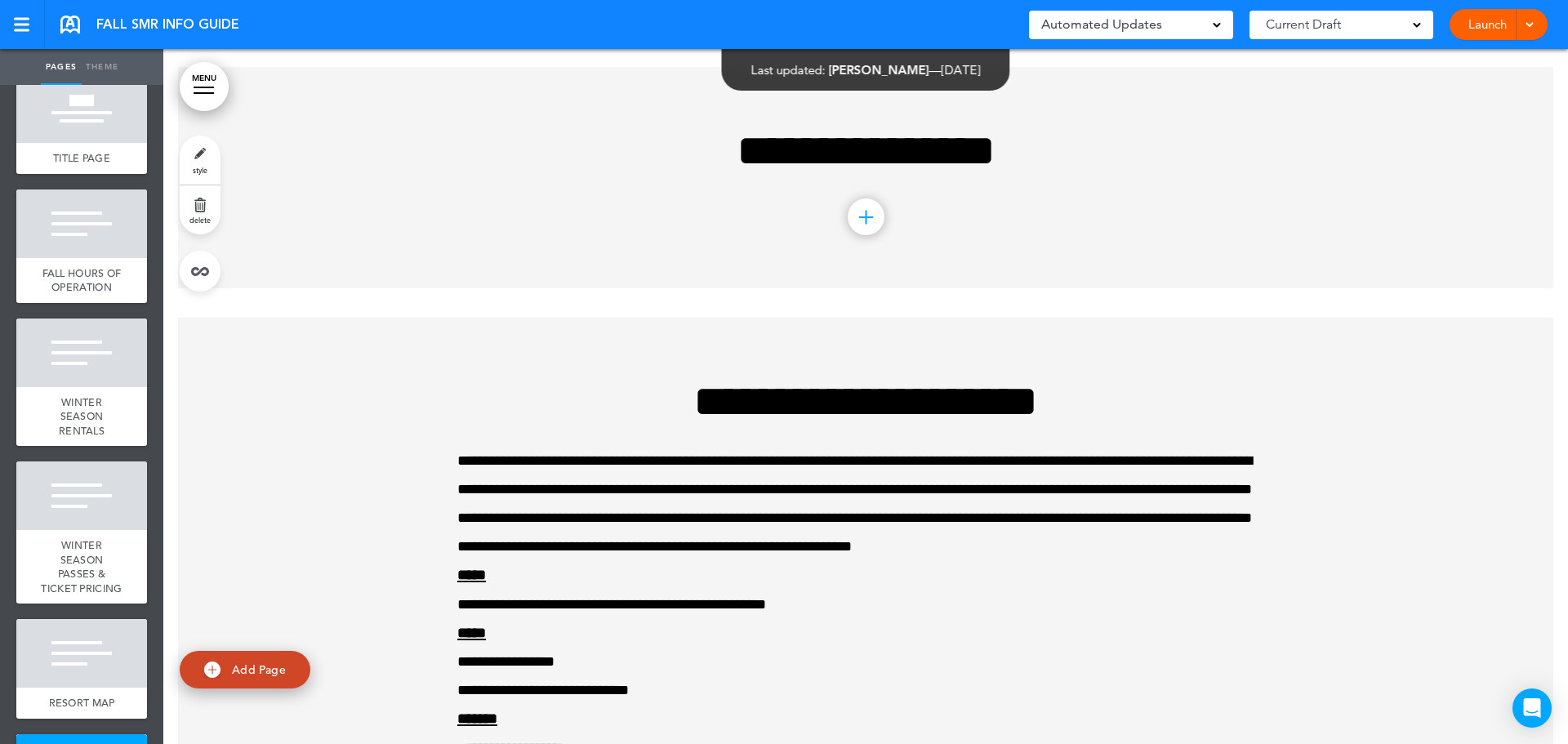
scroll to position [36, 0]
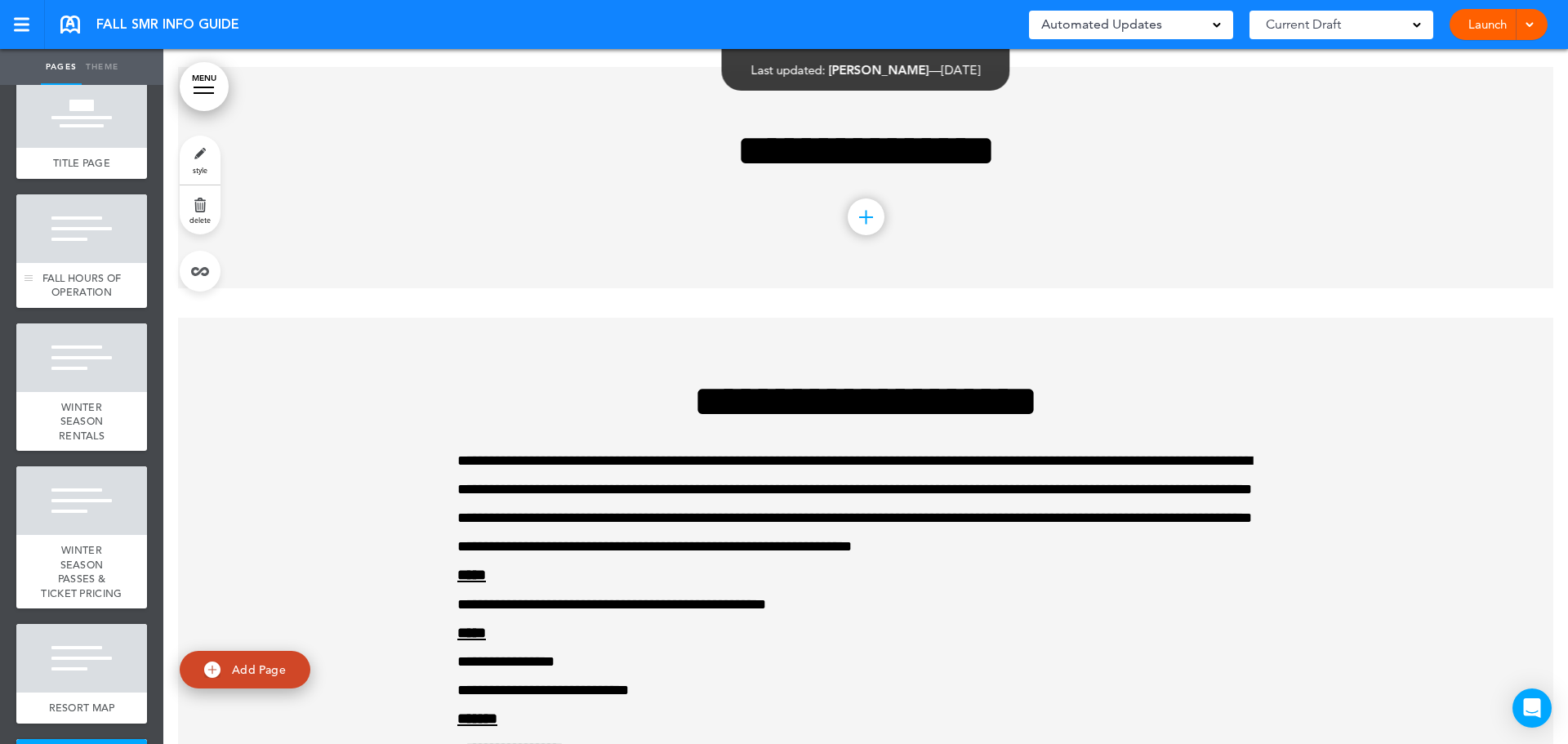
click at [64, 213] on div at bounding box center [82, 229] width 131 height 69
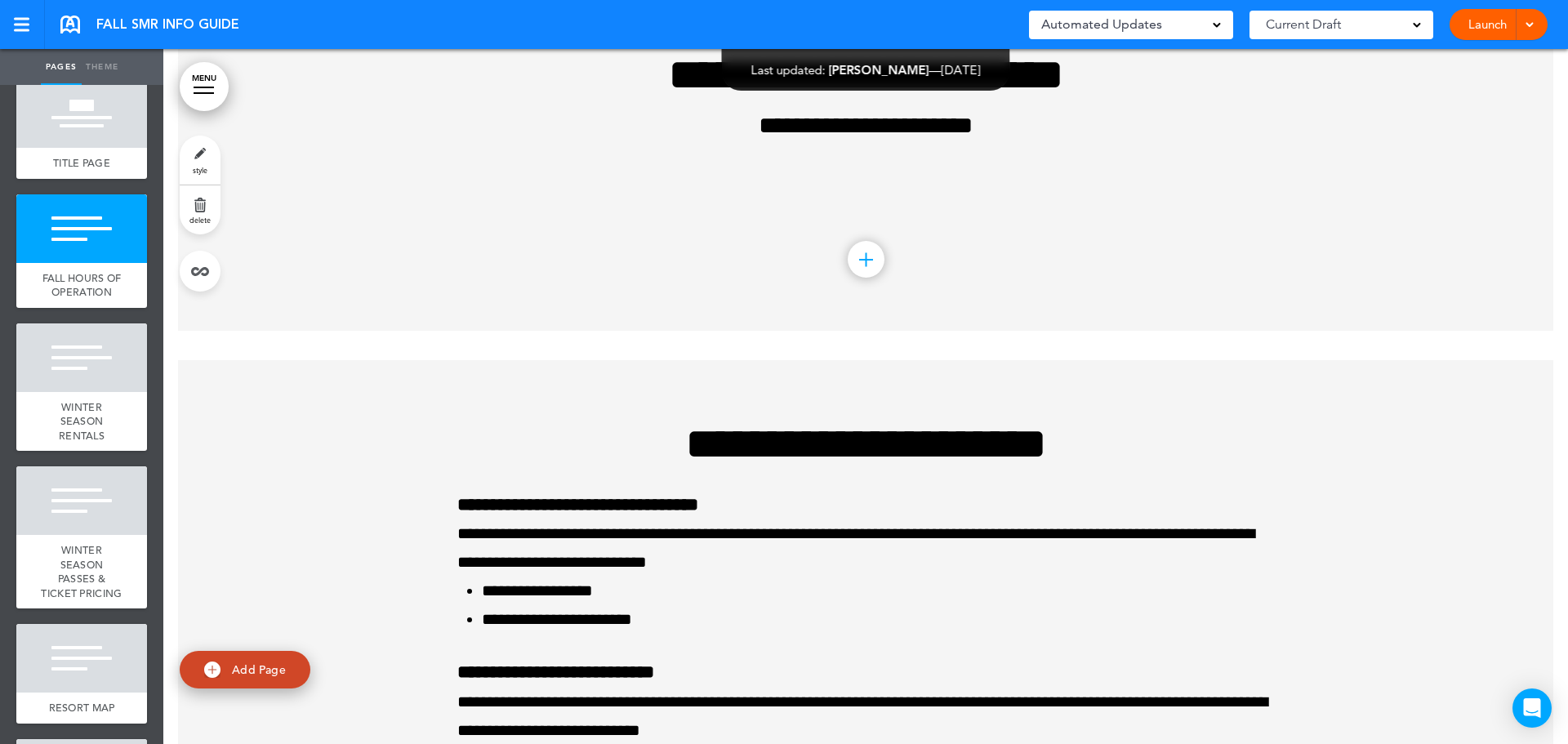
scroll to position [320, 0]
